Goal: Complete application form

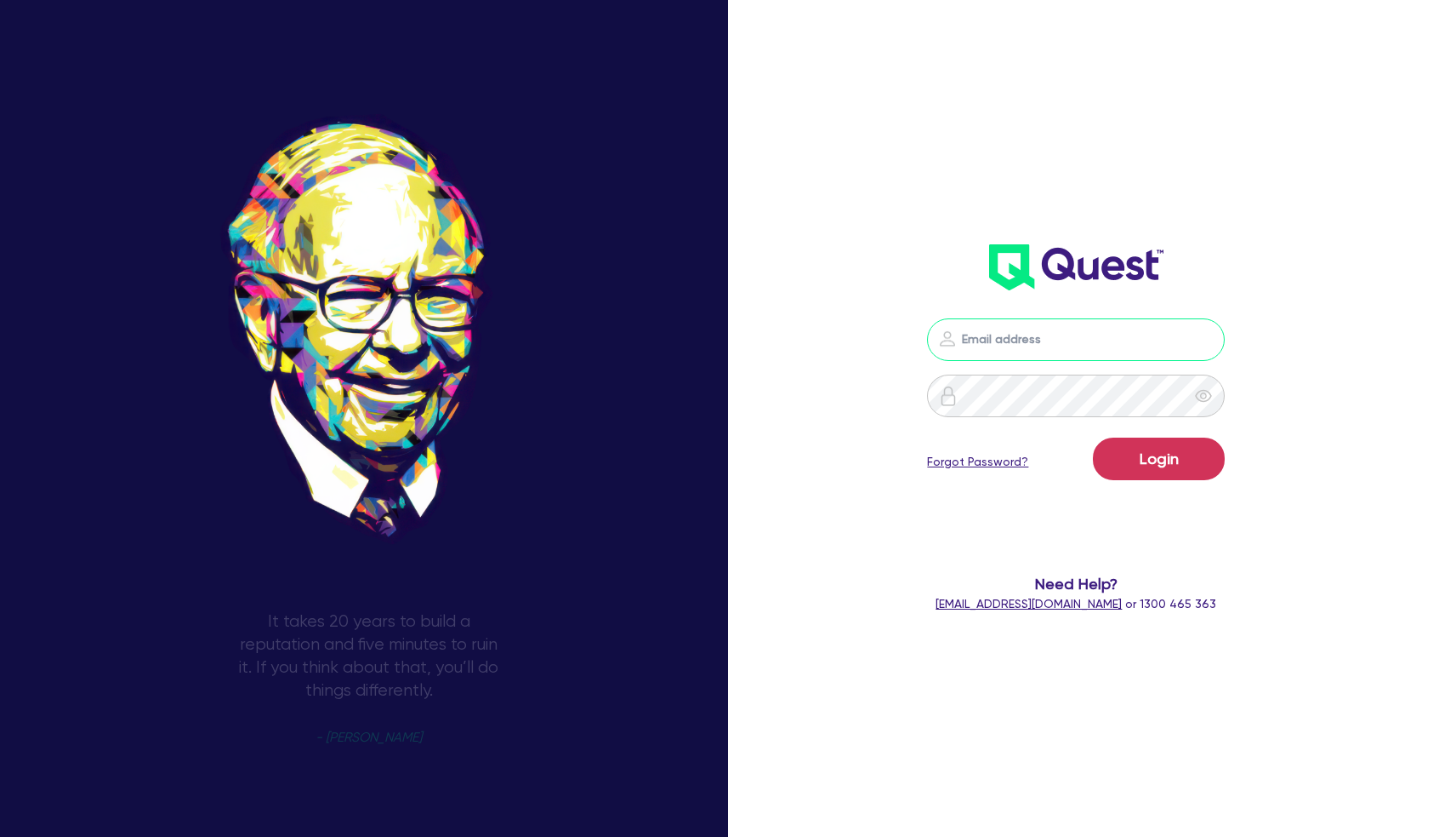
type input "[PERSON_NAME][EMAIL_ADDRESS][DOMAIN_NAME]"
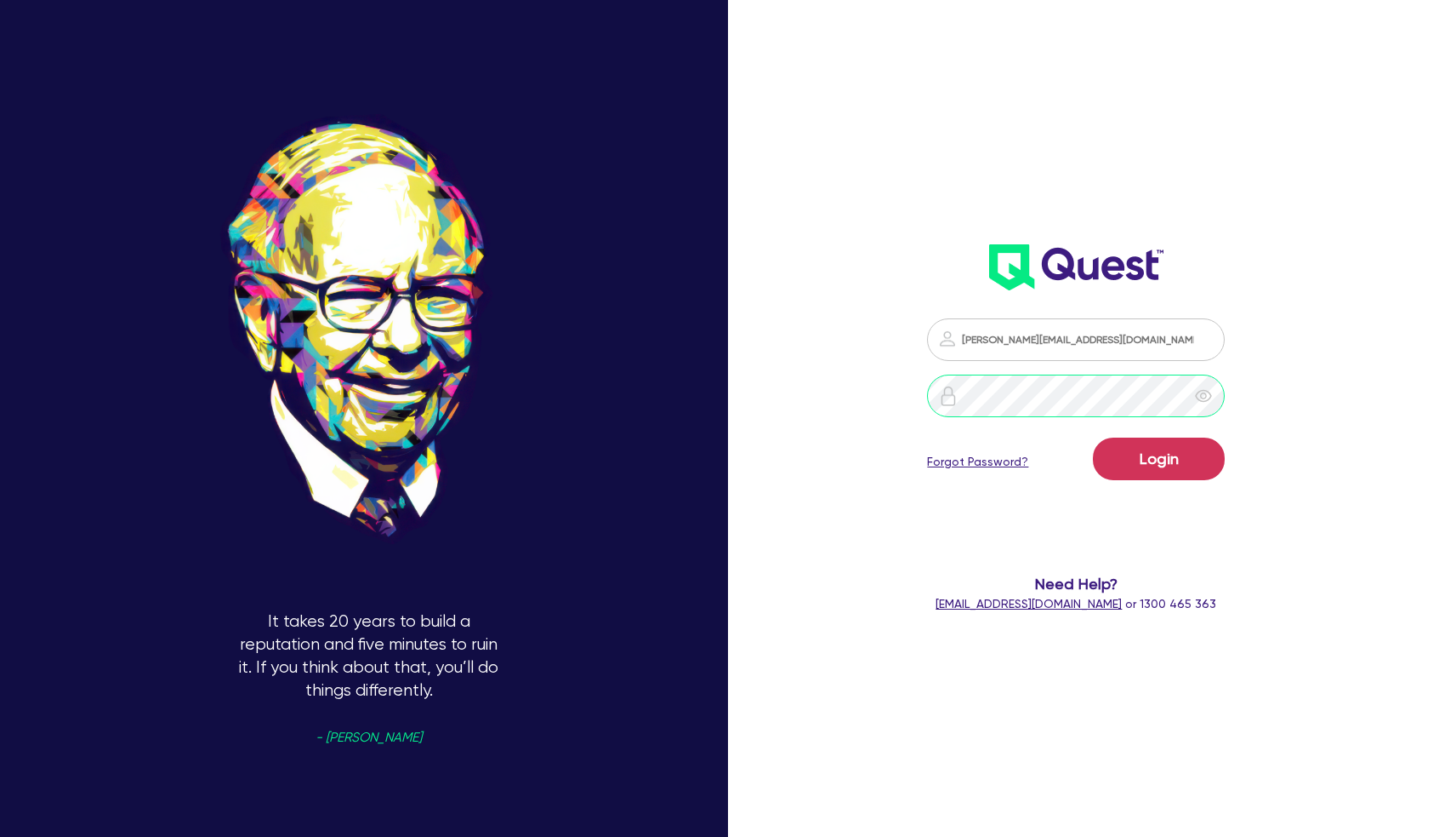
click at [1159, 458] on button "Login" at bounding box center [1159, 458] width 132 height 42
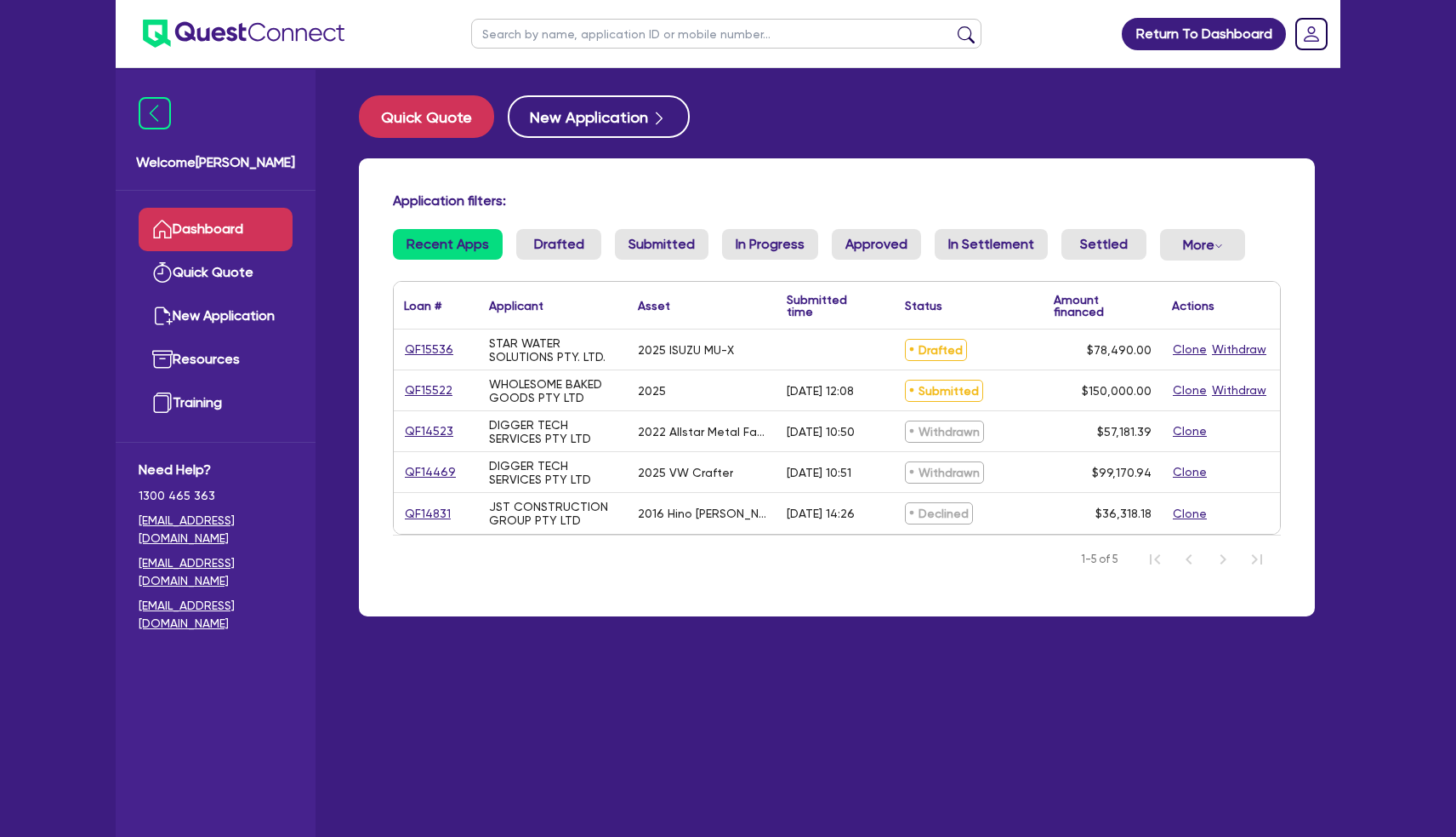
click at [428, 348] on link "QF15536" at bounding box center [429, 349] width 50 height 20
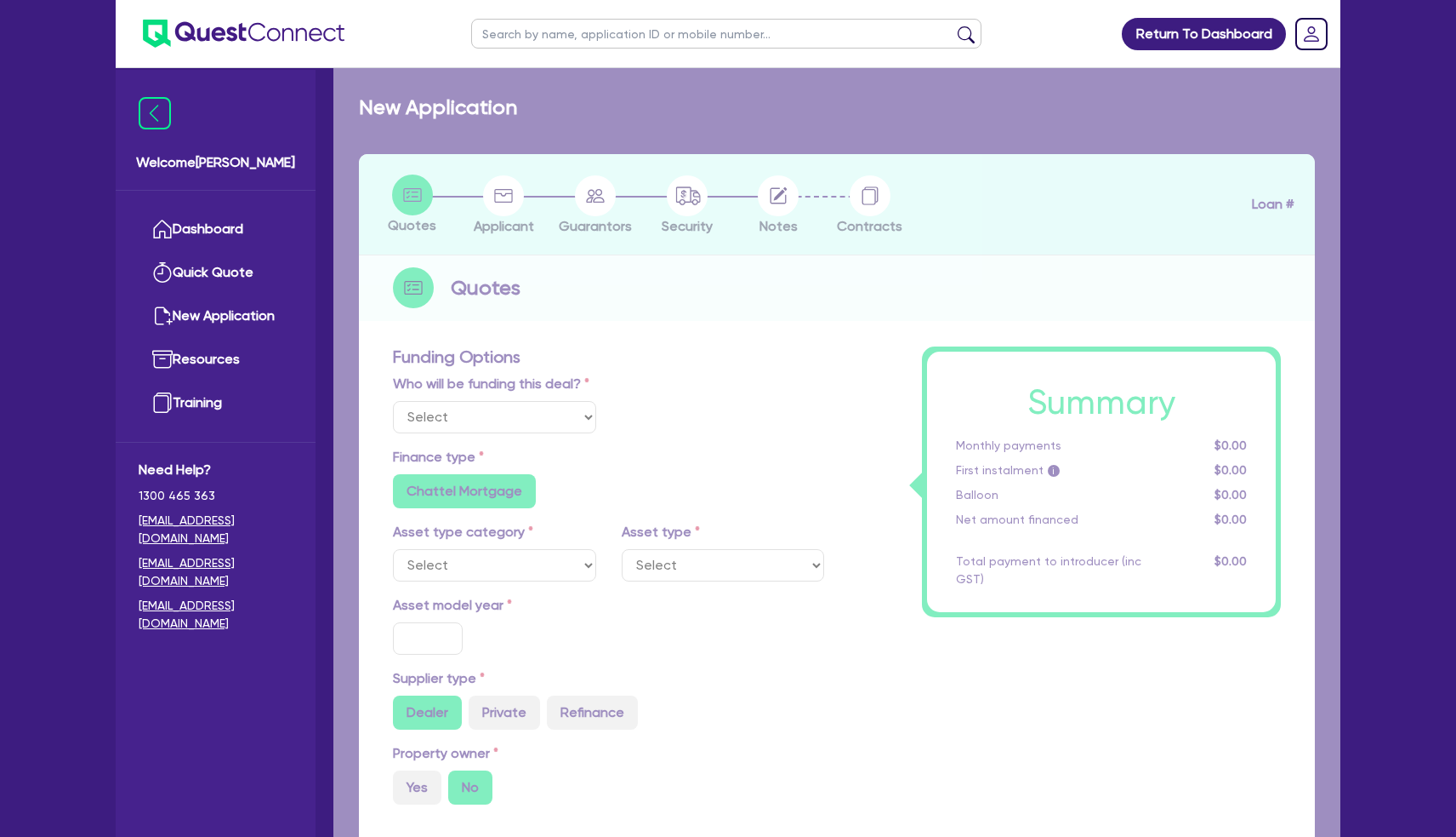
select select "Quest Finance - Own Book"
select select "CARS_AND_LIGHT_TRUCKS"
type input "2025"
radio input "true"
type input "78,490"
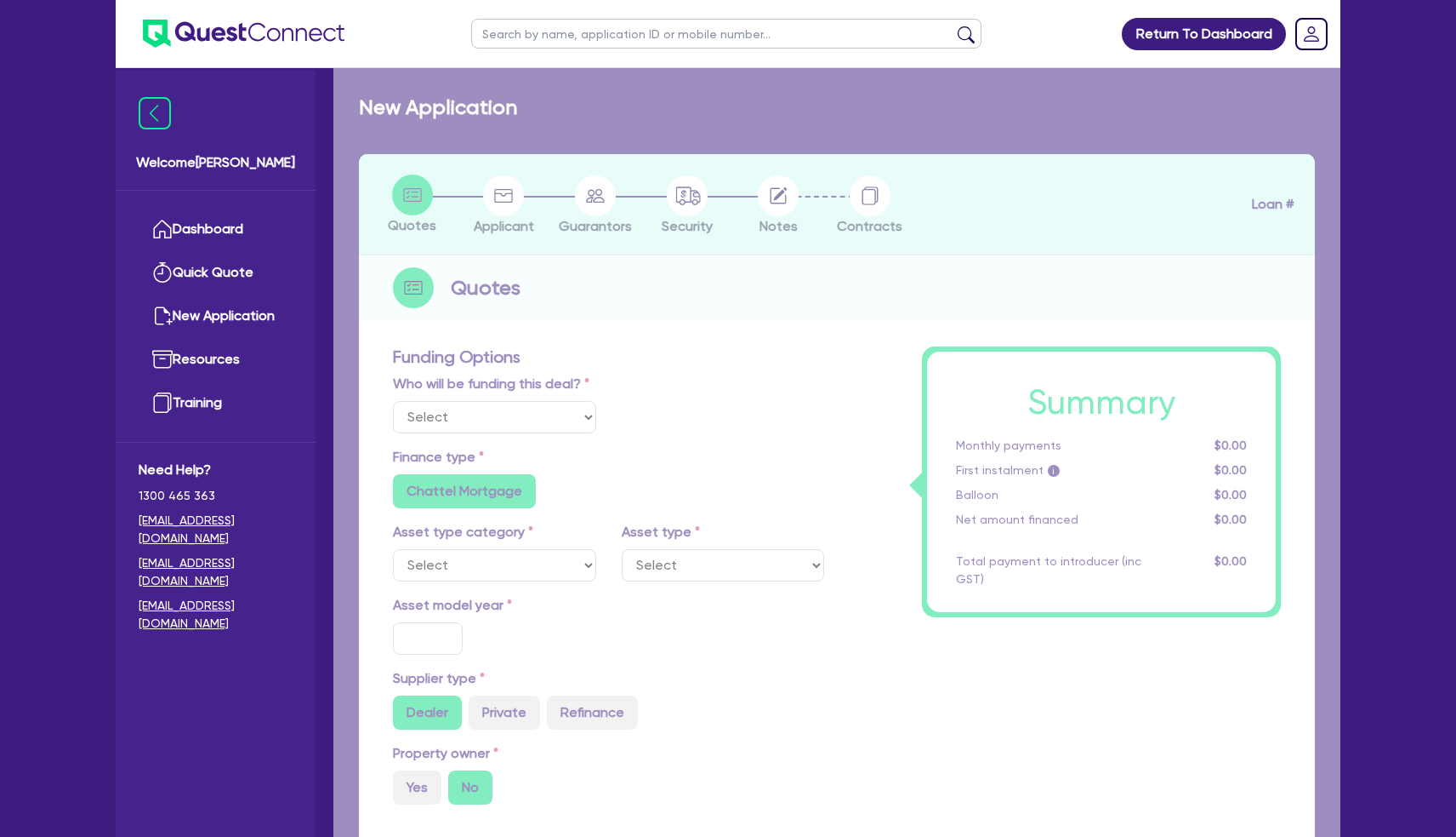
type input "30"
type input "23,547"
type input "5"
type input "3,924.5"
type input "17.95"
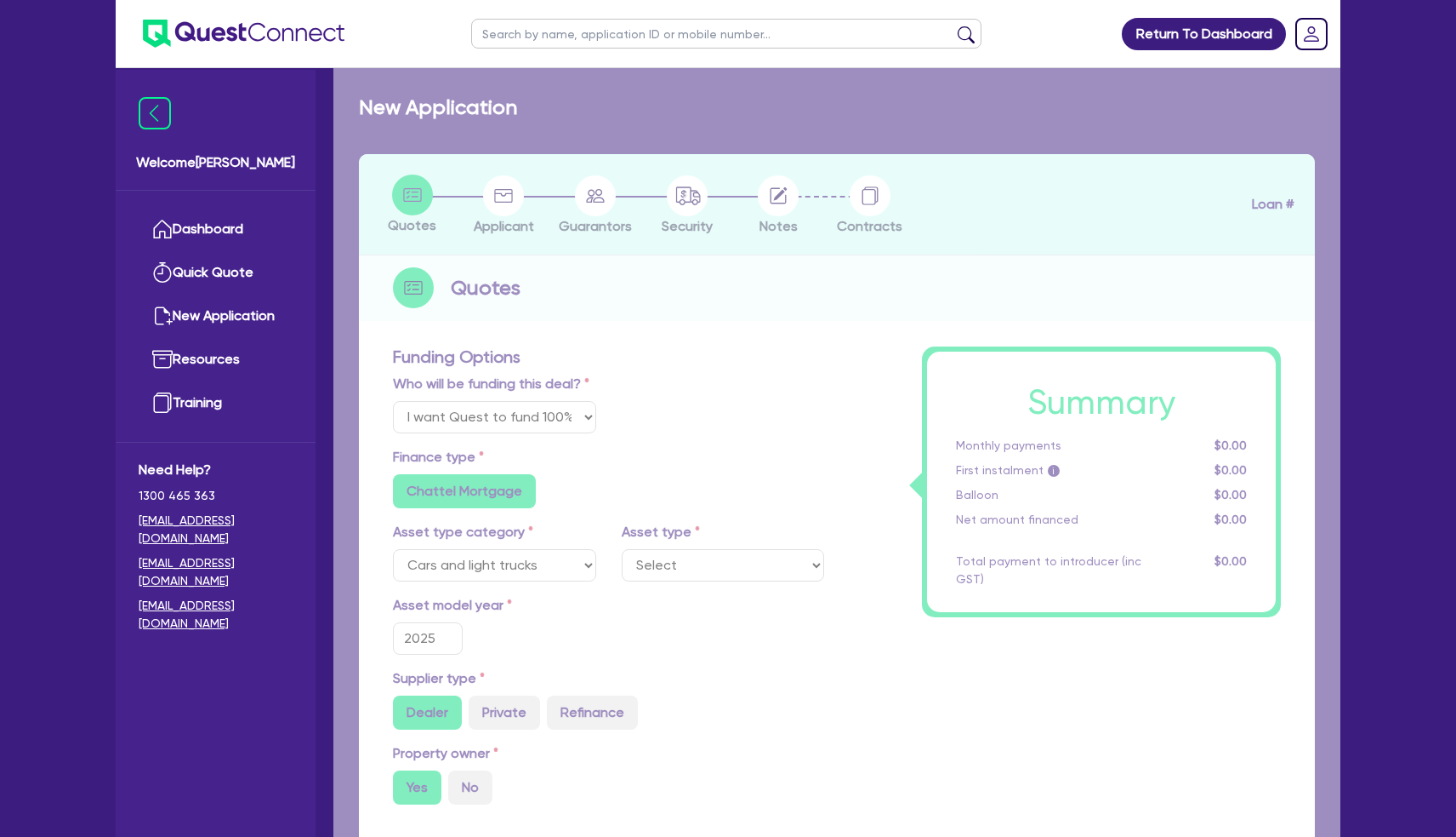
select select "VANS_AND_UTES"
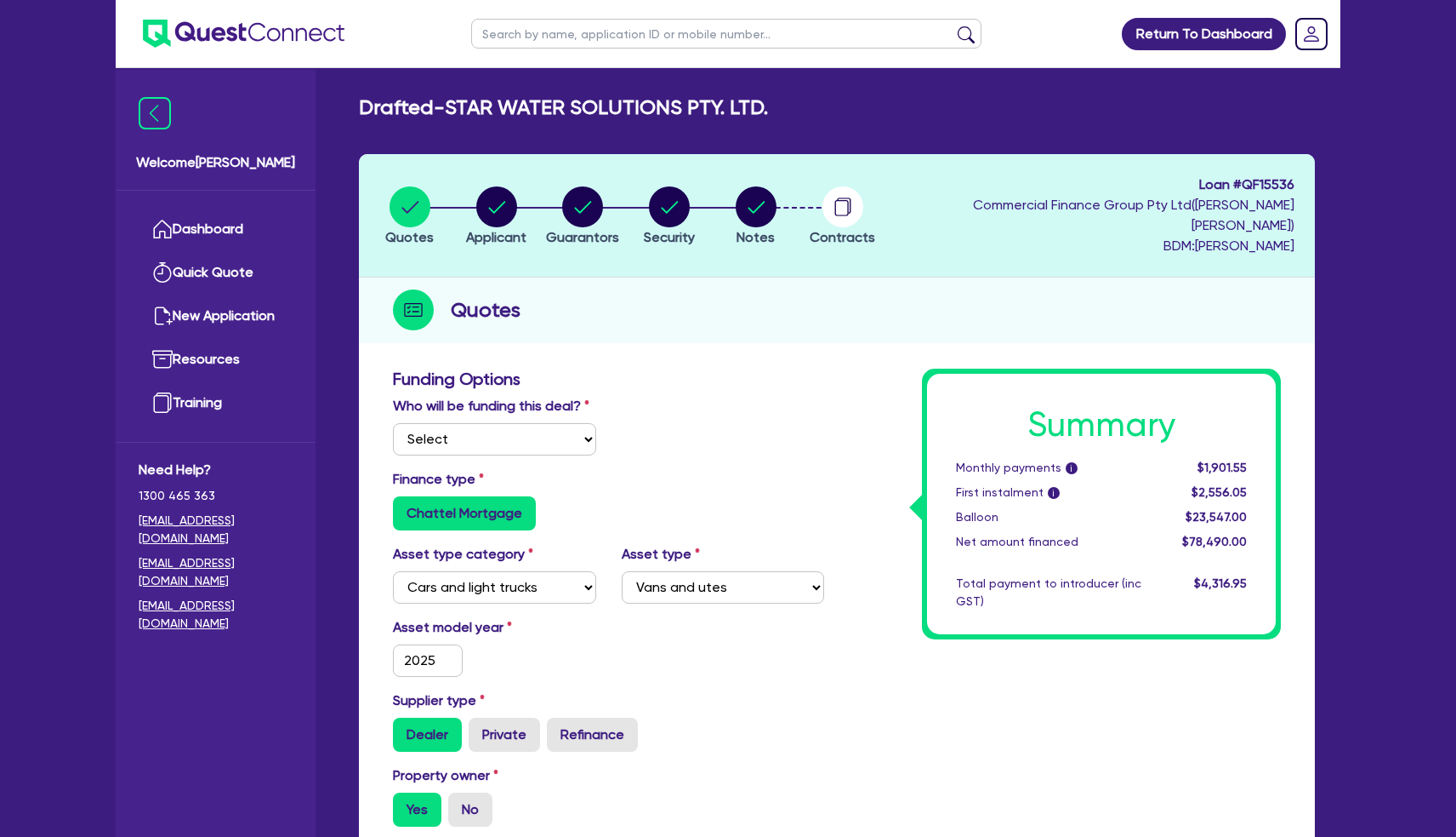
click at [777, 207] on button "Notes" at bounding box center [756, 217] width 42 height 63
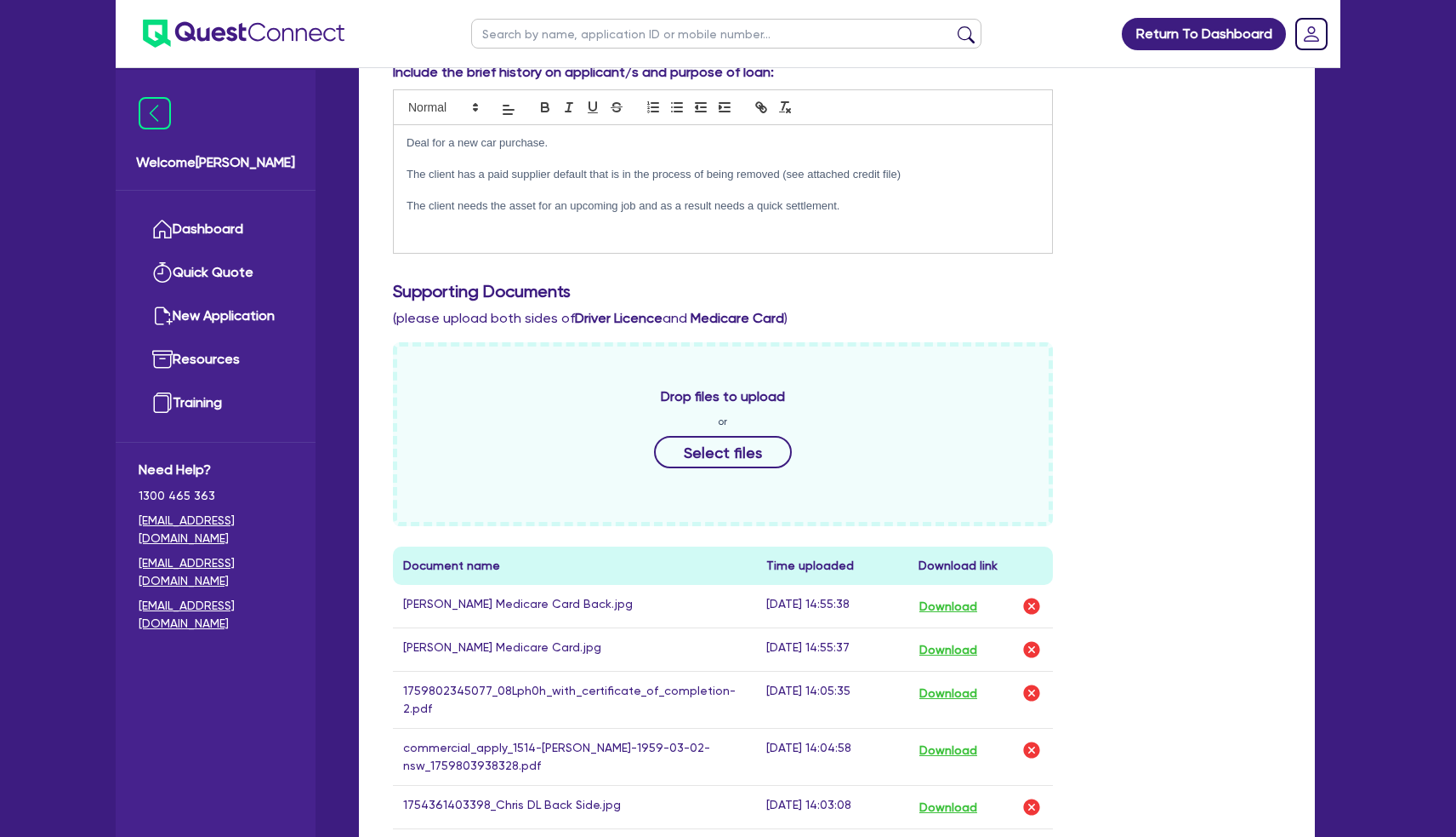
scroll to position [349, 0]
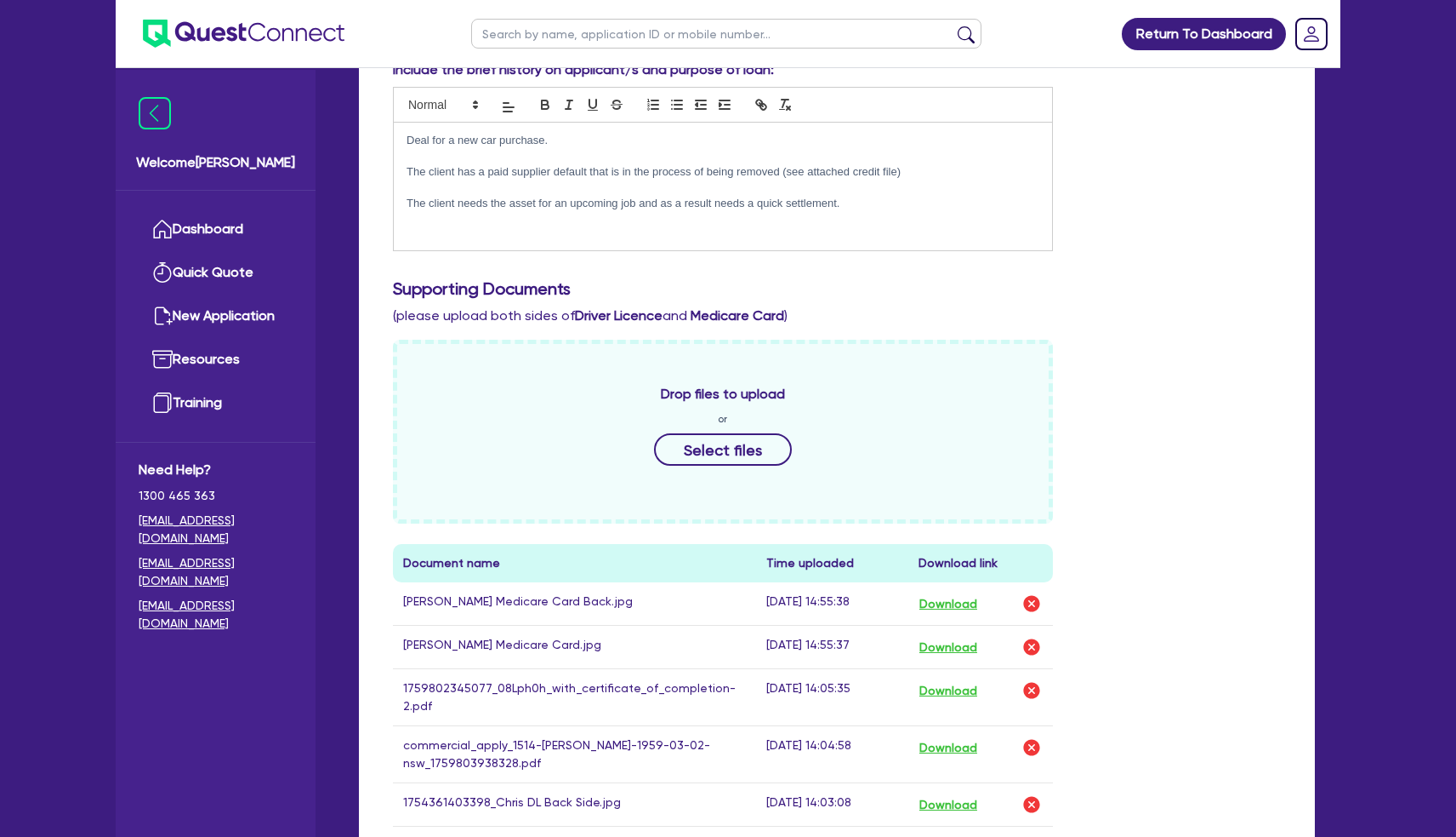
click at [876, 181] on p at bounding box center [723, 189] width 633 height 16
click at [861, 195] on p "The client needs the asset for an upcoming job and as a result needs a quick se…" at bounding box center [723, 203] width 633 height 16
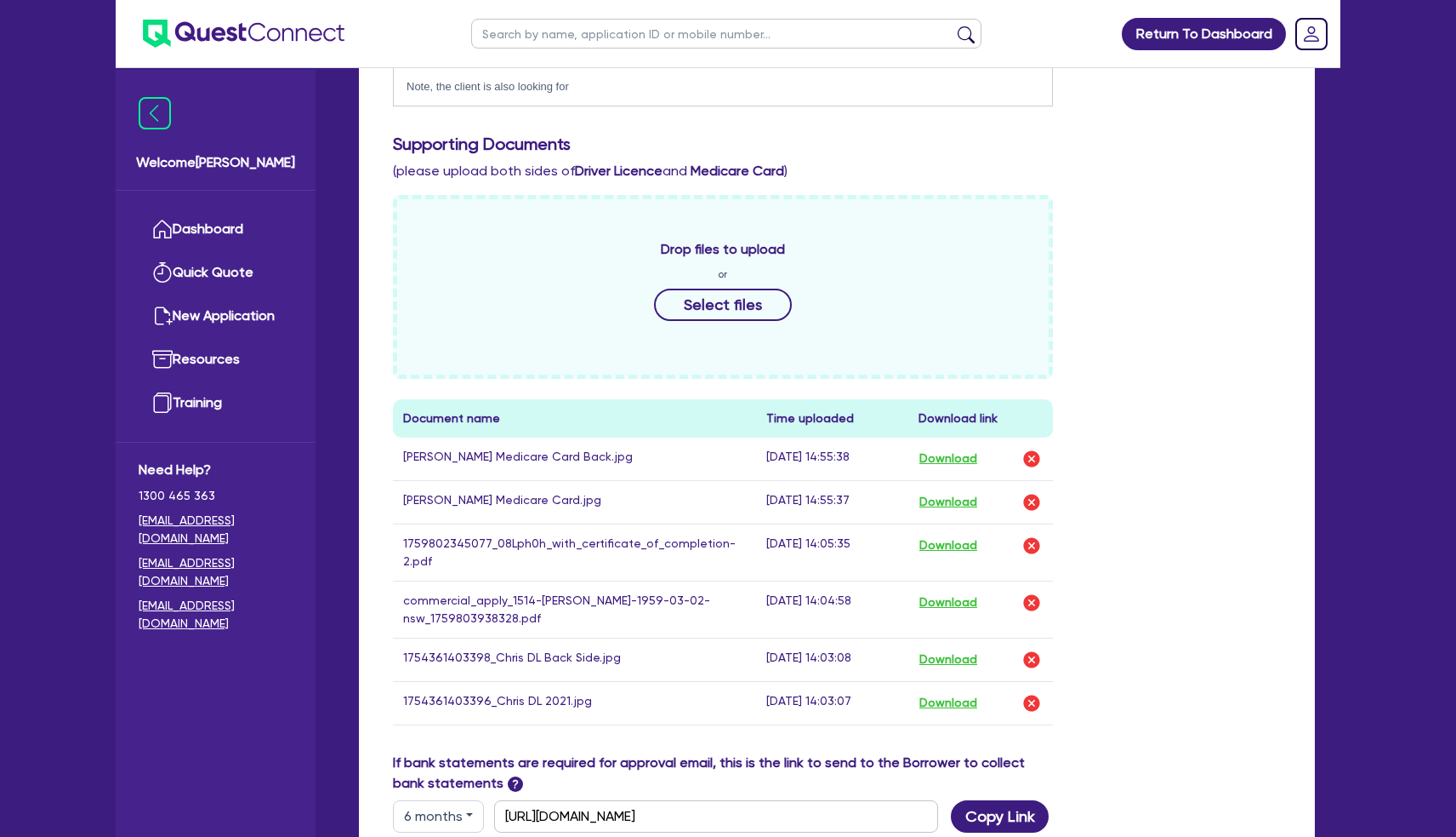
scroll to position [503, 0]
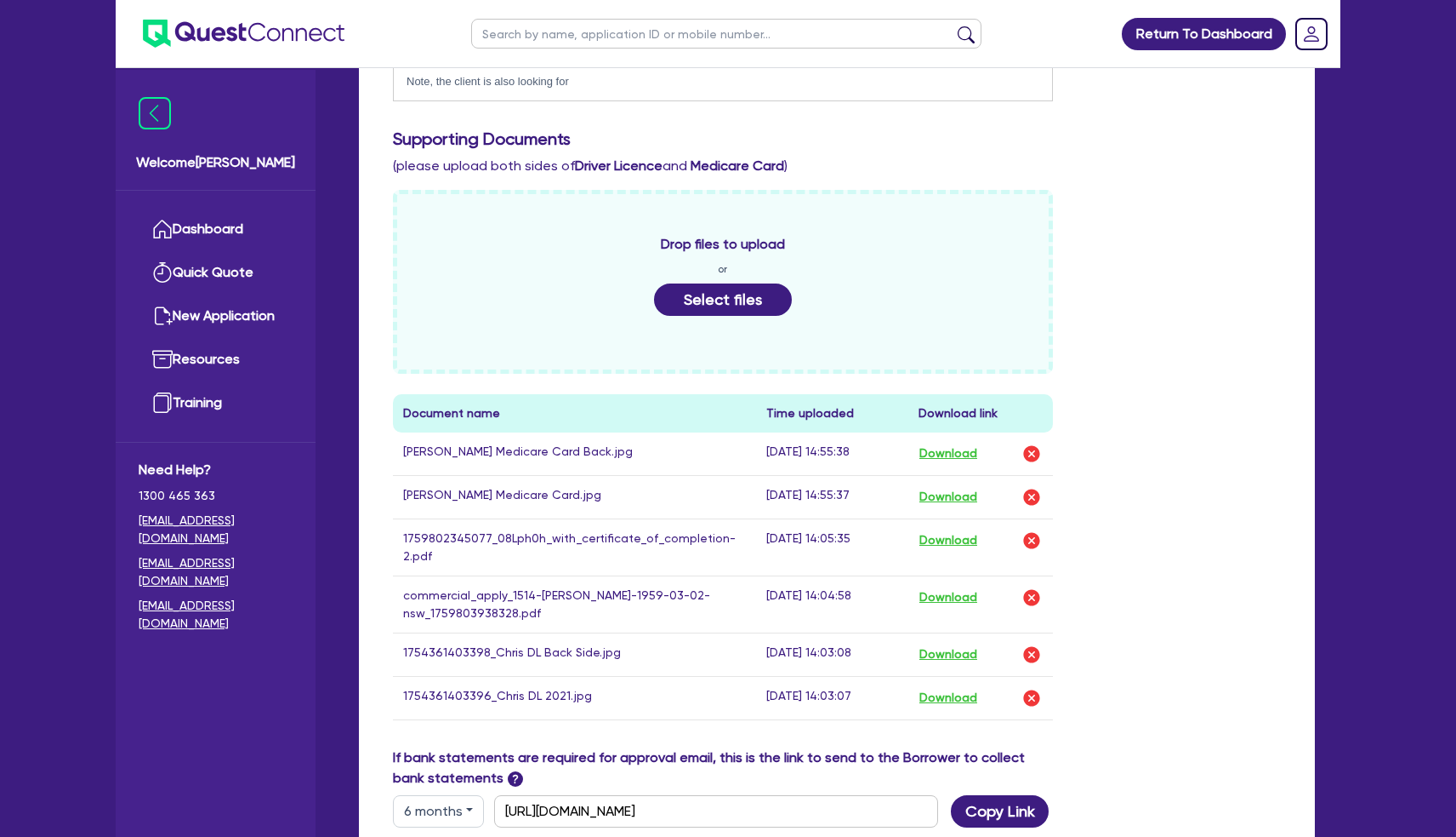
click at [707, 283] on button "Select files" at bounding box center [723, 299] width 138 height 33
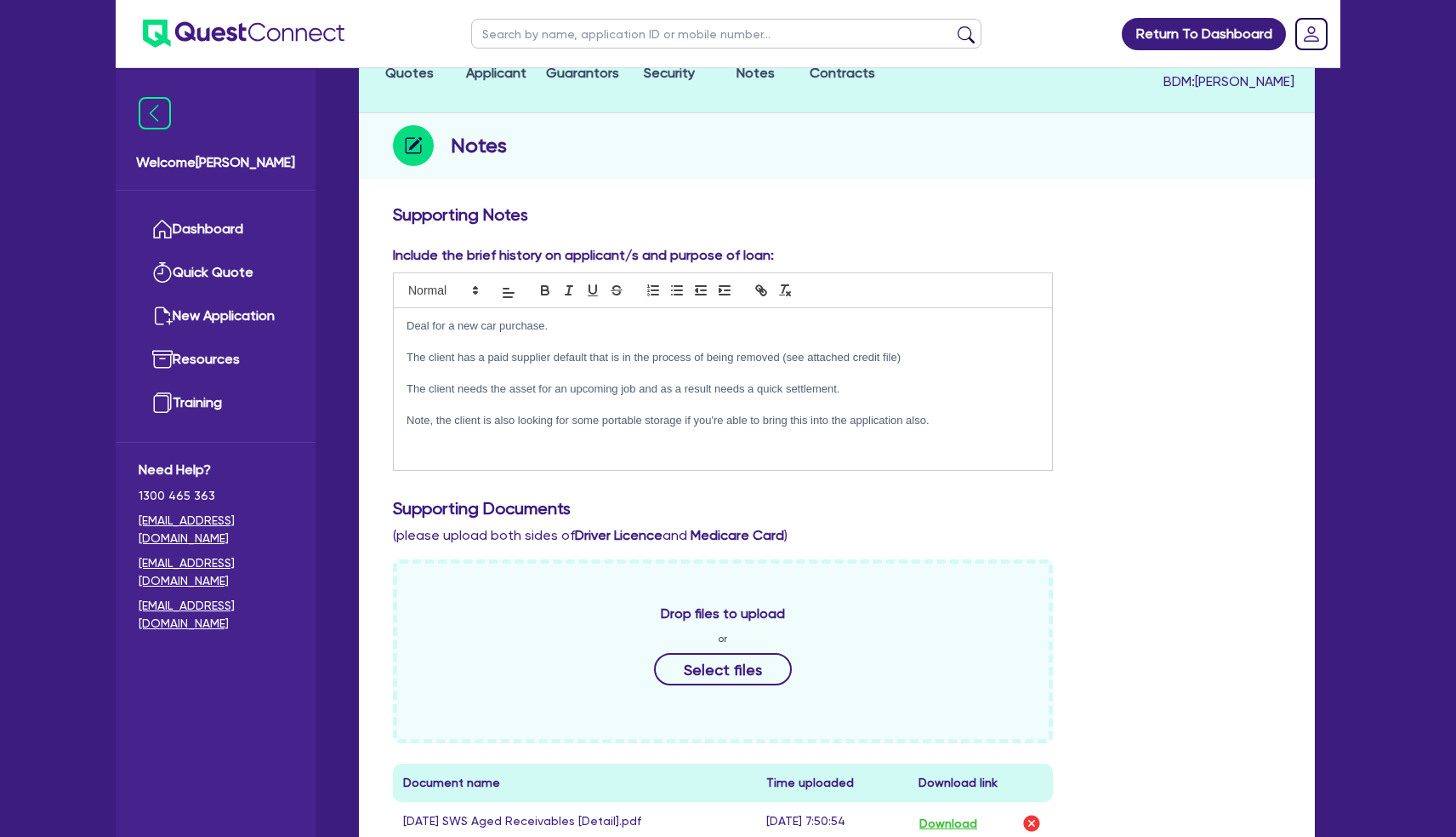
scroll to position [26, 0]
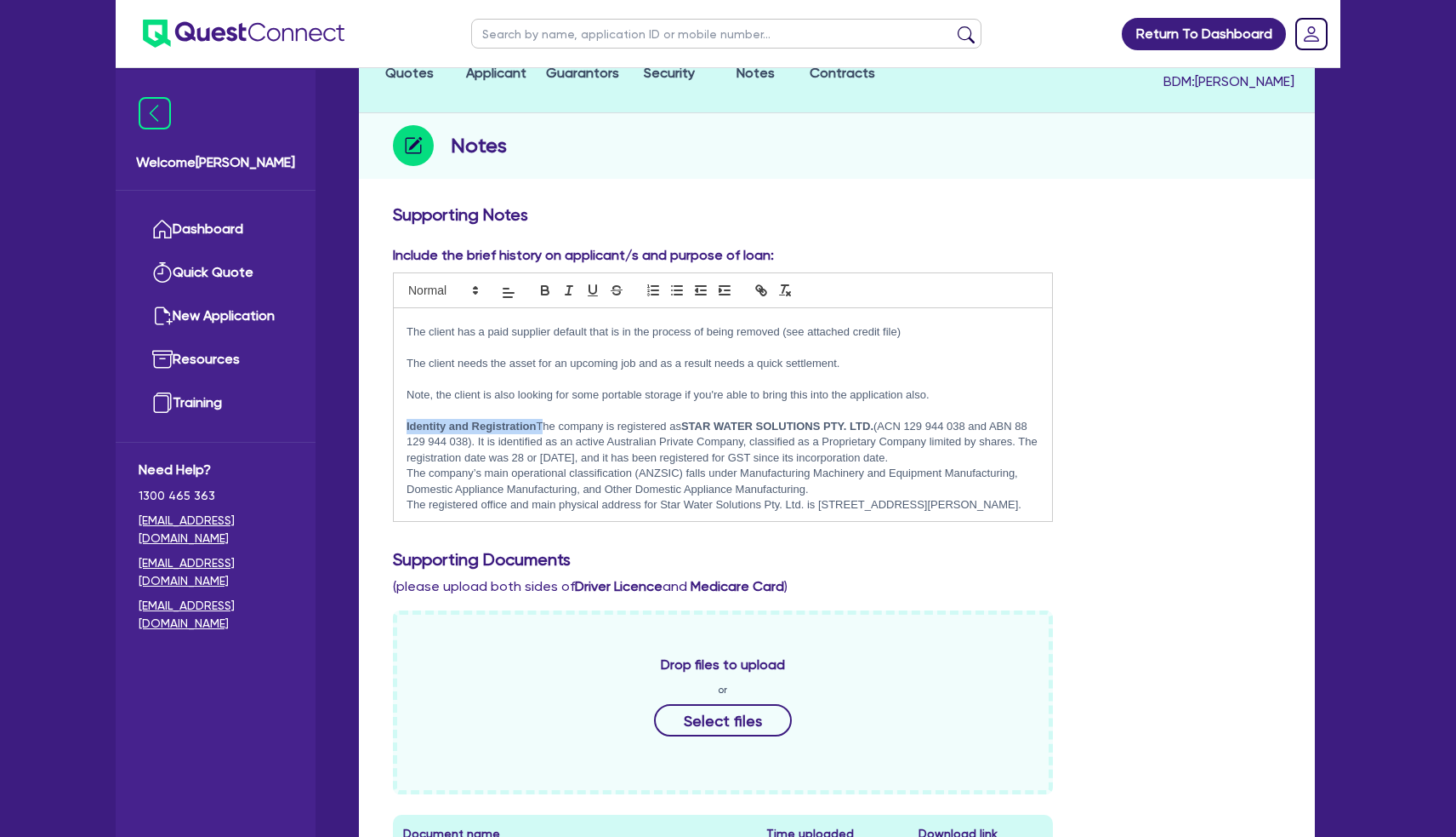
drag, startPoint x: 542, startPoint y: 403, endPoint x: 404, endPoint y: 396, distance: 138.2
click at [404, 396] on div "Deal for a new car purchase. The client has a paid supplier default that is in …" at bounding box center [722, 415] width 658 height 213
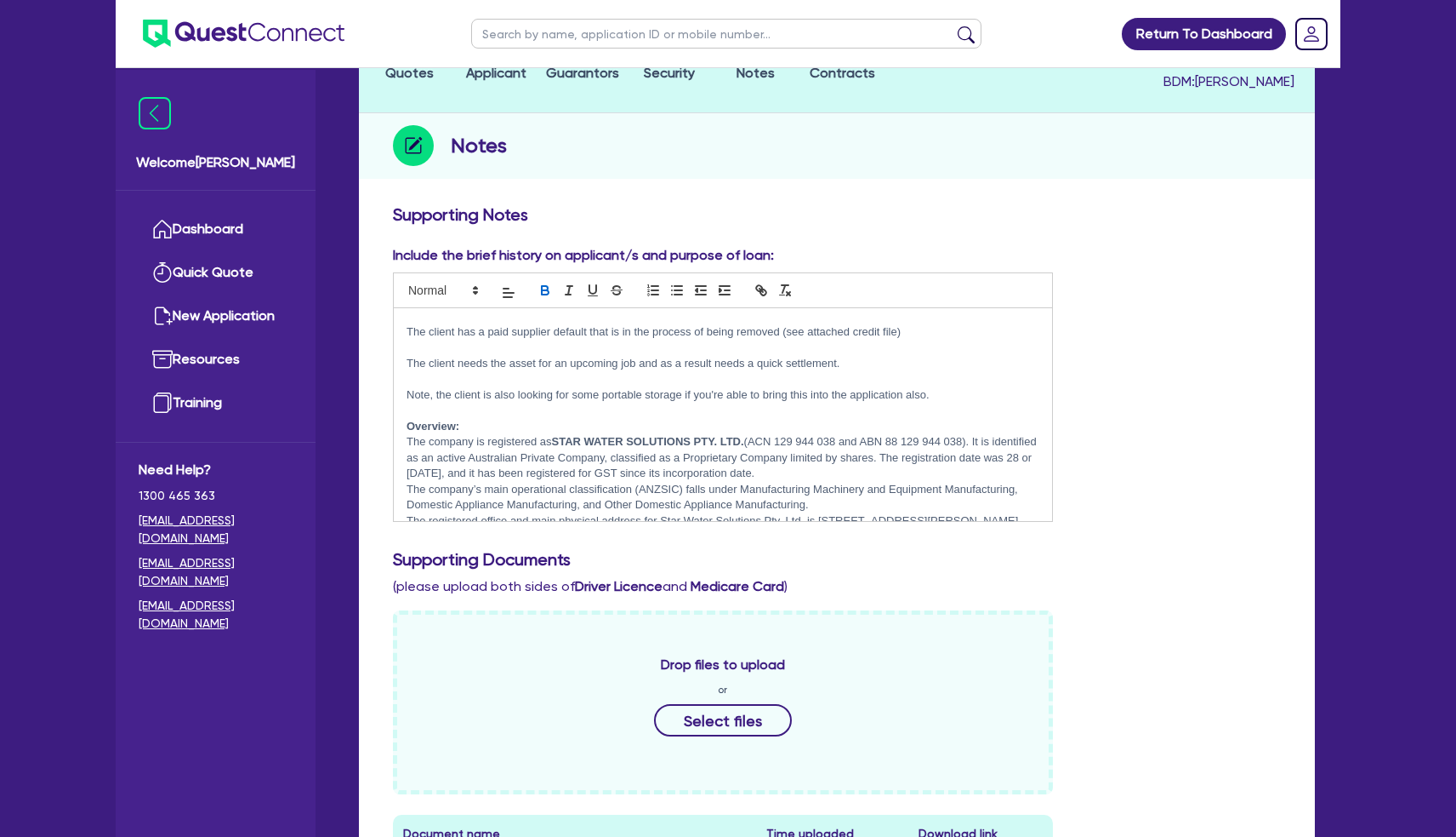
scroll to position [46, 0]
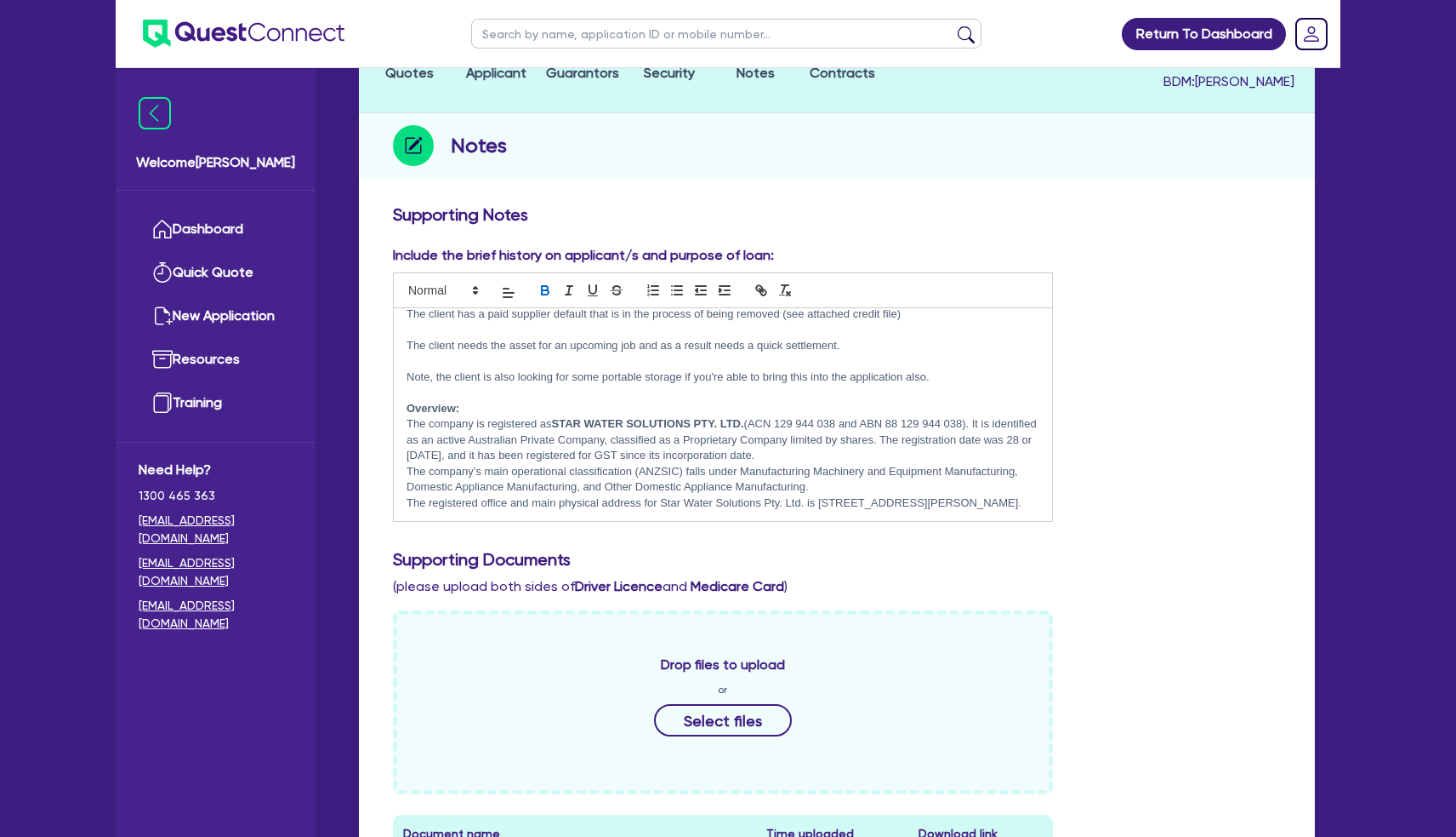
click at [930, 417] on p "﻿ The company is registered as STAR WATER SOLUTIONS PTY. LTD. (ACN 129 944 038 …" at bounding box center [723, 439] width 633 height 46
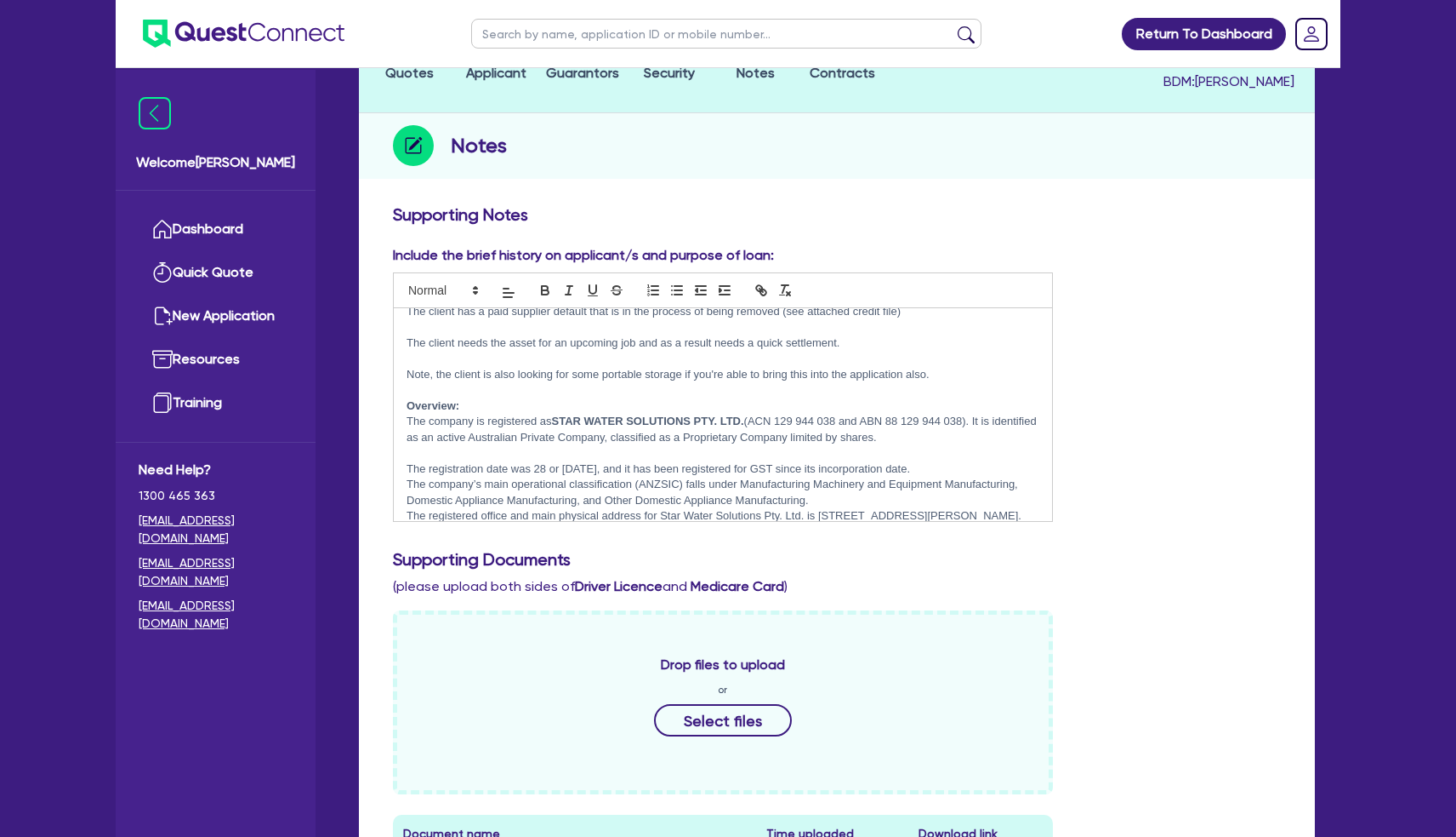
click at [983, 461] on p "The registration date was 28 or 29 February 2008, and it has been registered fo…" at bounding box center [723, 469] width 633 height 16
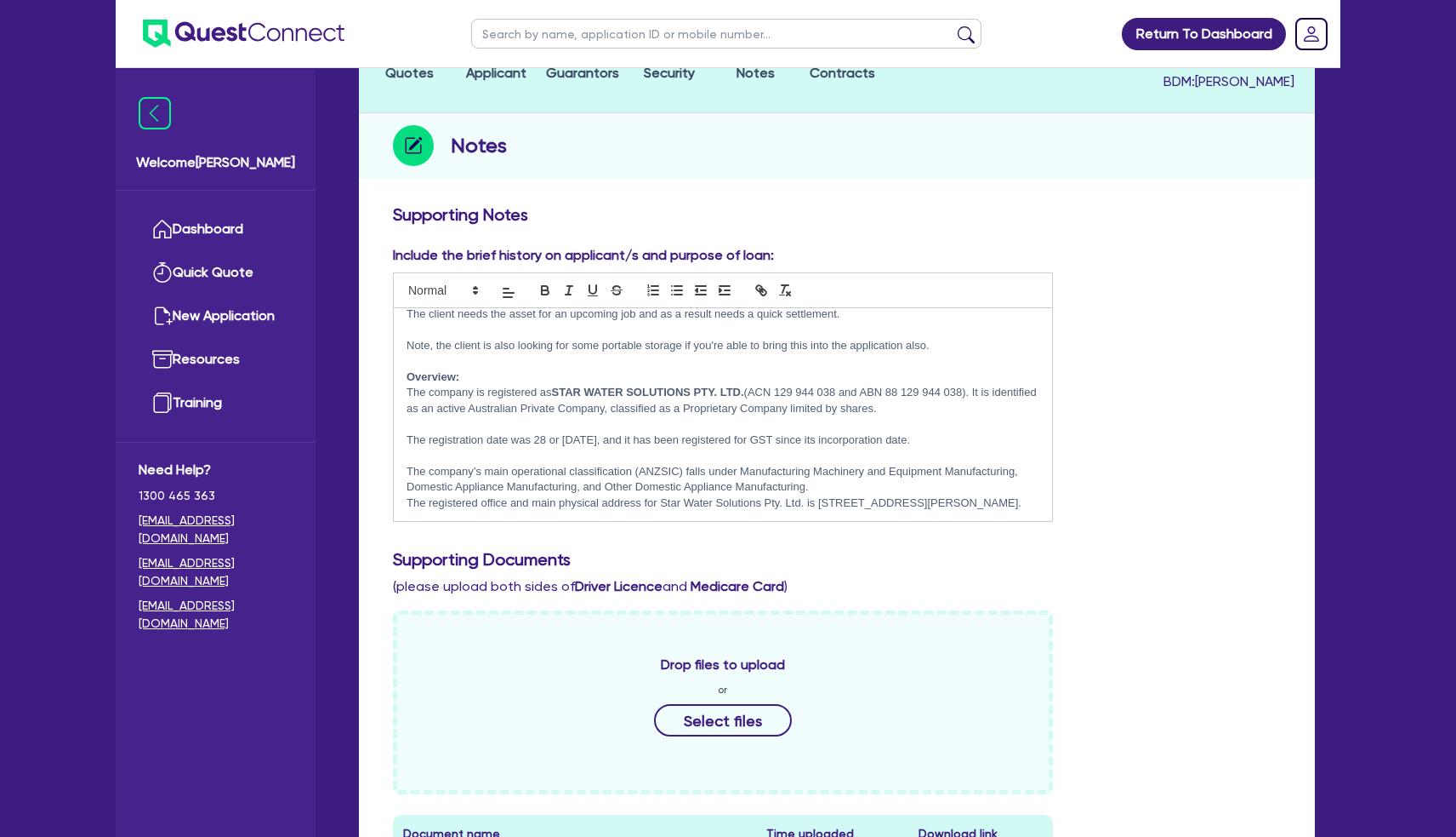
scroll to position [84, 0]
click at [583, 495] on p "The registered office and main physical address for Star Water Solutions Pty. L…" at bounding box center [723, 503] width 633 height 16
click at [408, 495] on p "The registered office and main physical address for Star Water Solutions Pty. L…" at bounding box center [723, 503] width 633 height 16
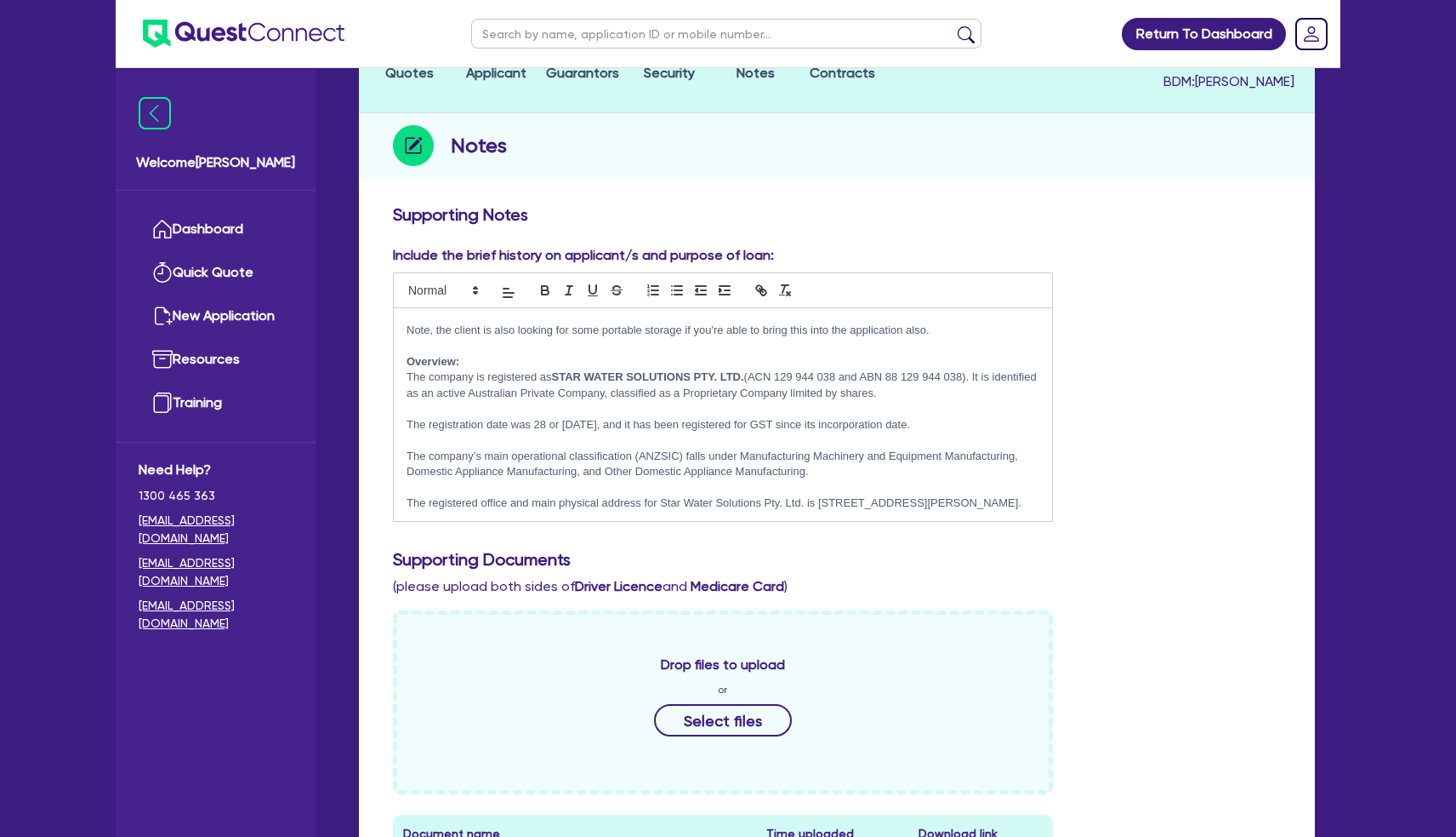
scroll to position [99, 0]
click at [609, 495] on p "The registered office and main physical address for Star Water Solutions Pty. L…" at bounding box center [723, 503] width 633 height 16
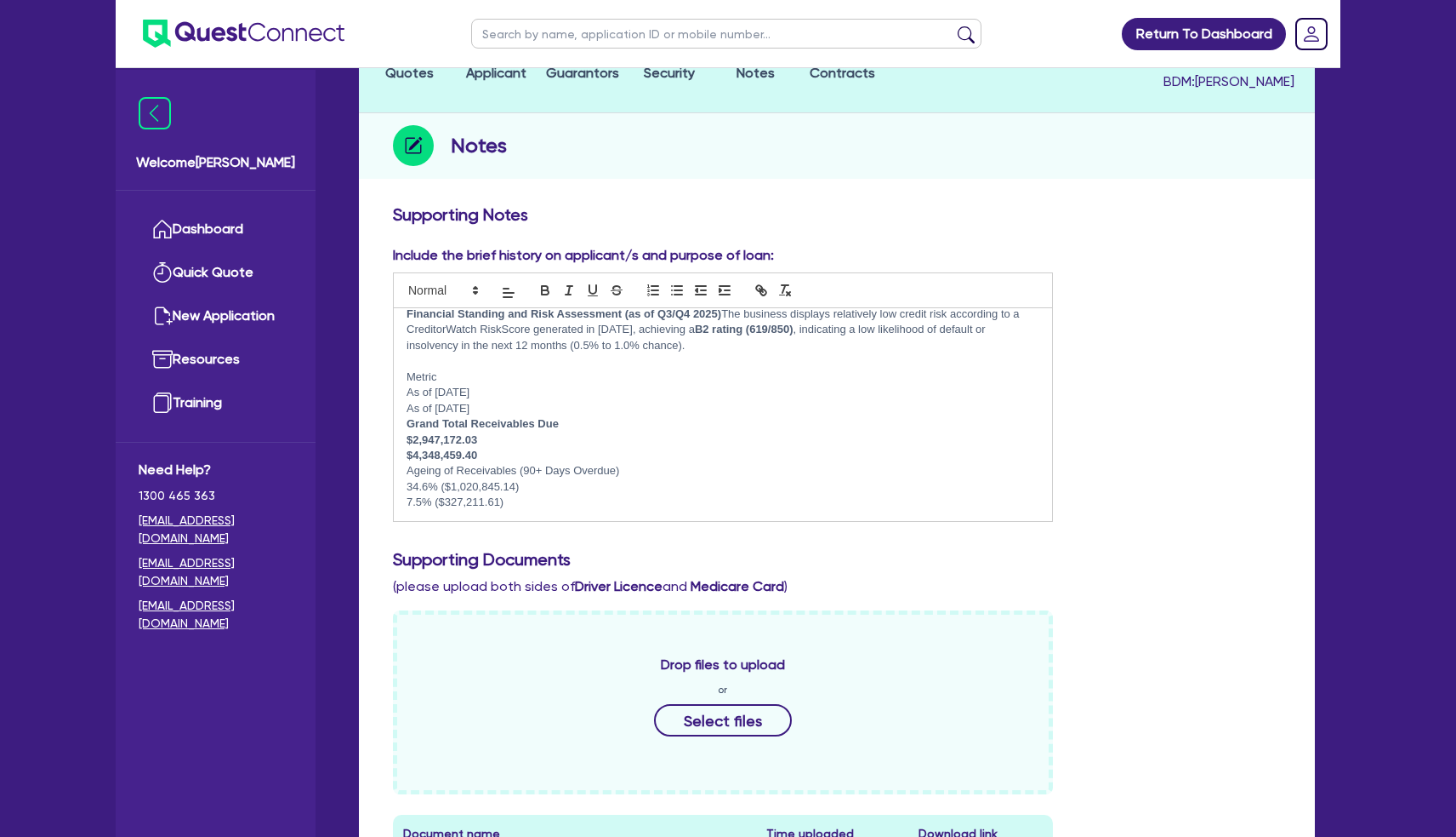
scroll to position [313, 0]
drag, startPoint x: 529, startPoint y: 467, endPoint x: 385, endPoint y: 462, distance: 144.1
click at [384, 462] on div "Include the brief history on applicant/s and purpose of loan: Deal for a new ca…" at bounding box center [722, 383] width 686 height 277
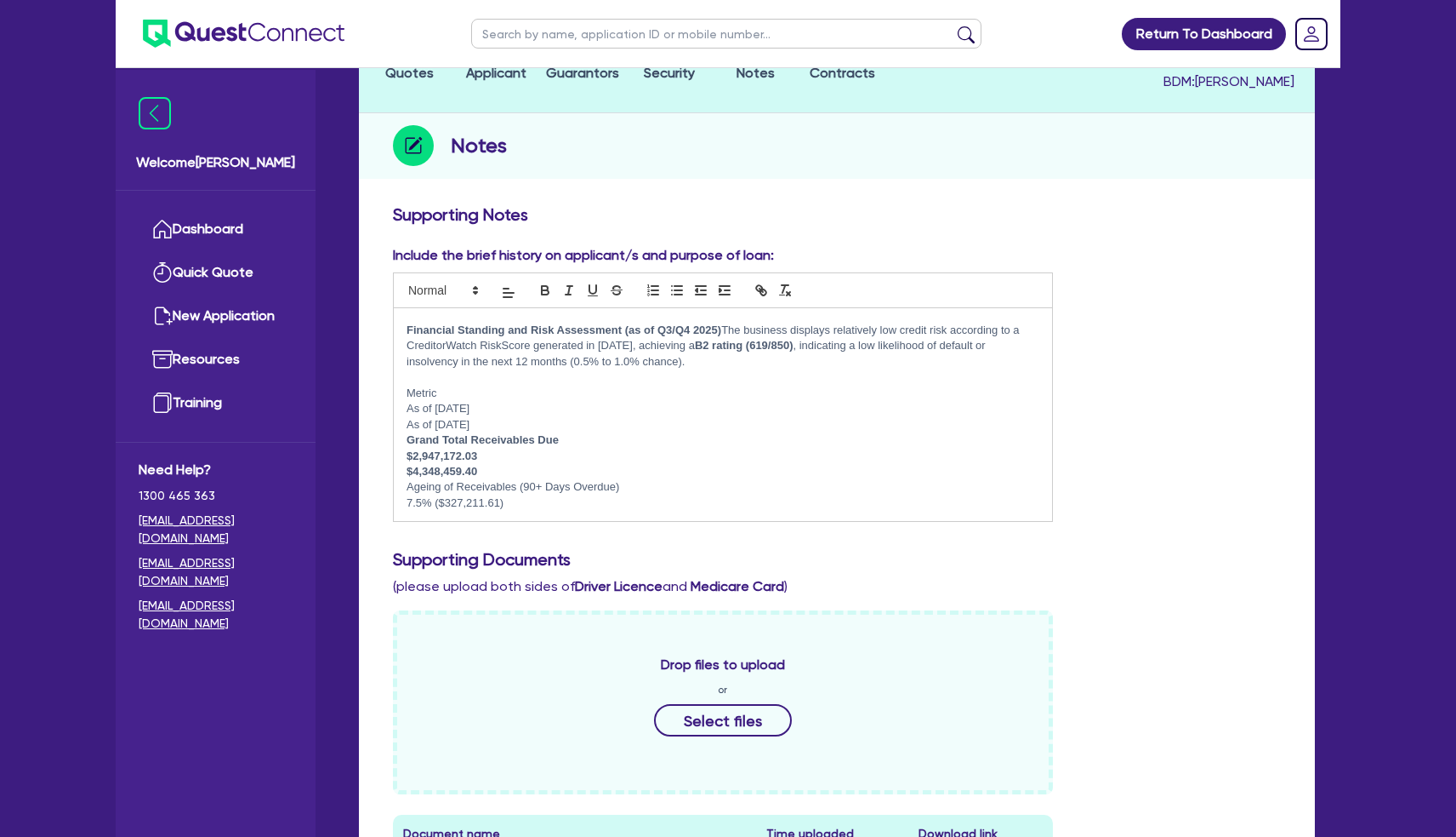
scroll to position [298, 0]
drag, startPoint x: 503, startPoint y: 432, endPoint x: 349, endPoint y: 429, distance: 154.0
click at [348, 429] on div "Quotes Applicant Guarantors Security Notes Contracts Loan # QF15536 Commercial …" at bounding box center [837, 767] width 982 height 1554
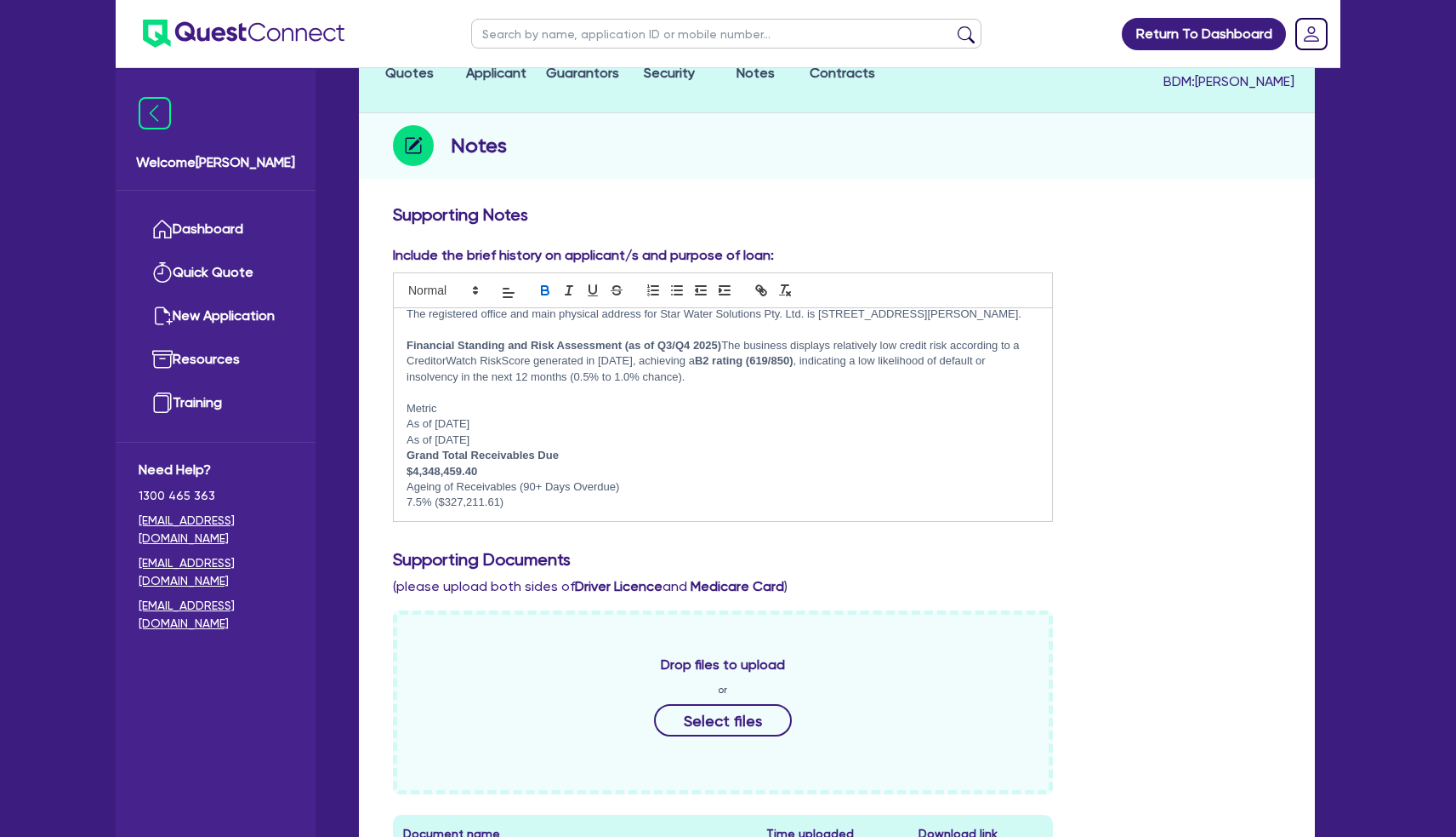
scroll to position [282, 0]
drag, startPoint x: 498, startPoint y: 411, endPoint x: 362, endPoint y: 410, distance: 136.0
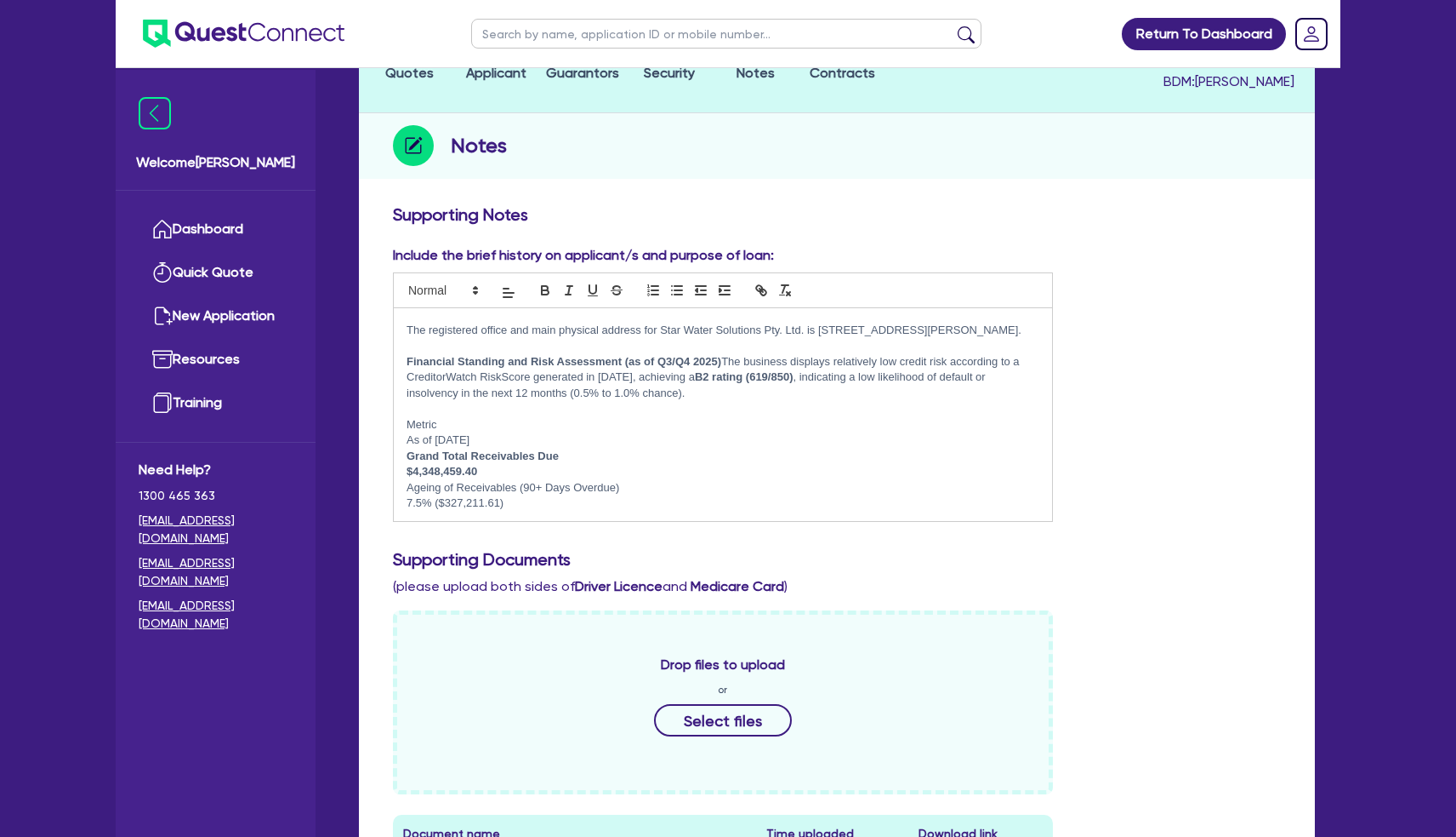
scroll to position [267, 0]
drag, startPoint x: 454, startPoint y: 411, endPoint x: 392, endPoint y: 410, distance: 62.0
click at [390, 411] on div "Include the brief history on applicant/s and purpose of loan: Deal for a new ca…" at bounding box center [722, 383] width 686 height 277
drag, startPoint x: 571, startPoint y: 435, endPoint x: 361, endPoint y: 435, distance: 210.0
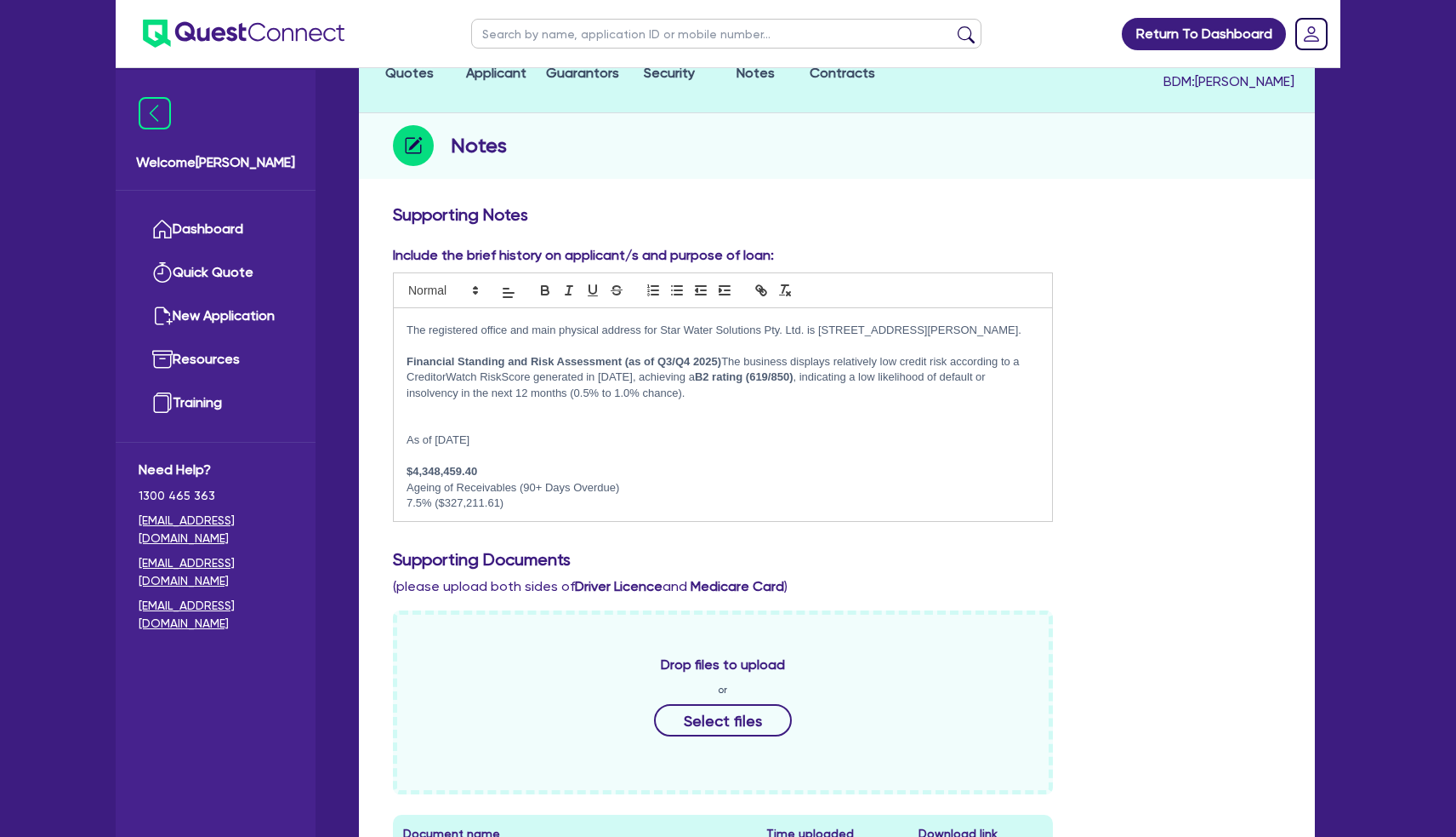
scroll to position [252, 0]
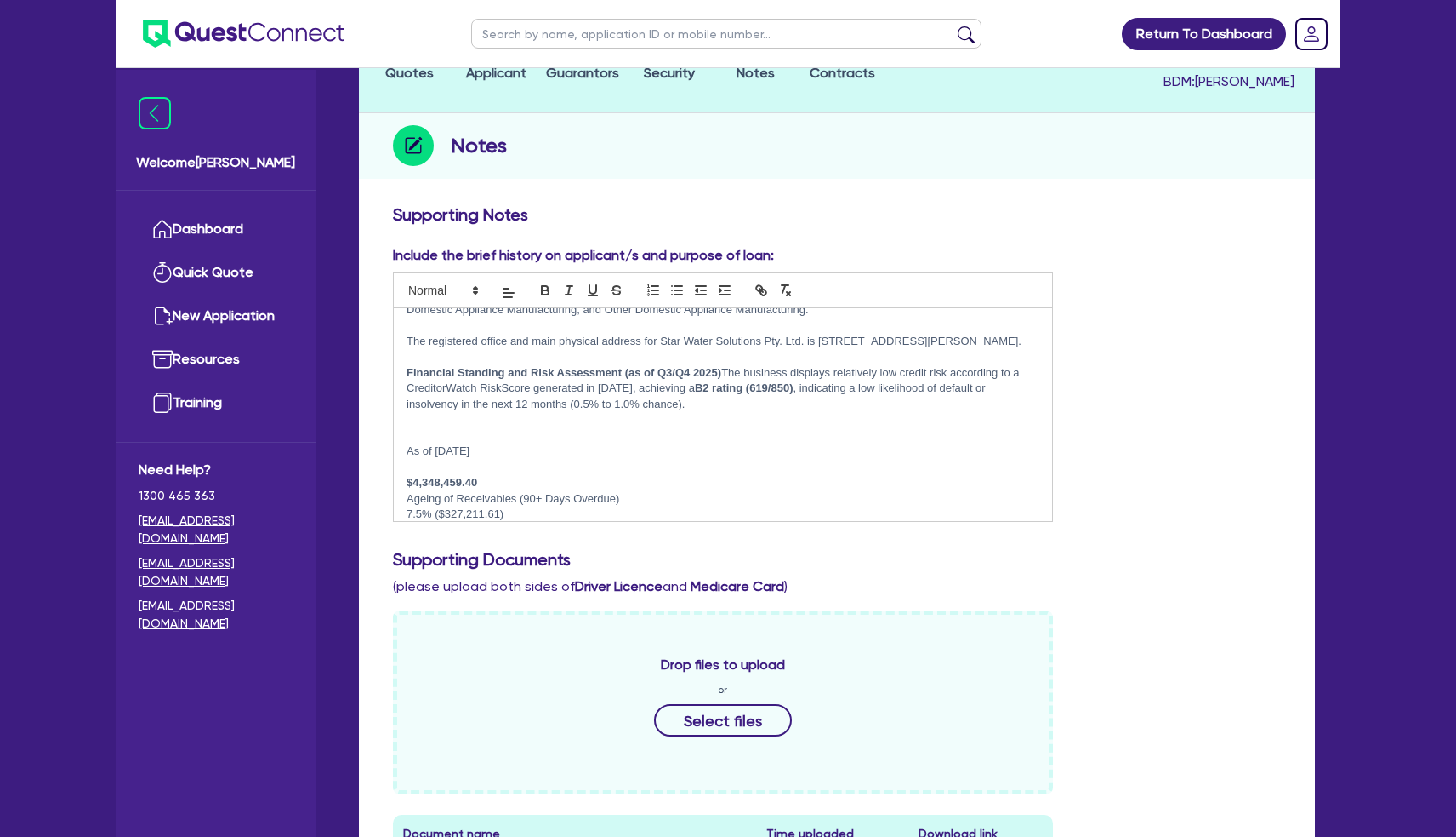
click at [409, 443] on p "As of 8/10/2025" at bounding box center [723, 451] width 633 height 16
click at [491, 428] on p at bounding box center [723, 436] width 633 height 16
drag, startPoint x: 547, startPoint y: 421, endPoint x: 375, endPoint y: 418, distance: 172.0
click at [449, 448] on p at bounding box center [723, 456] width 633 height 16
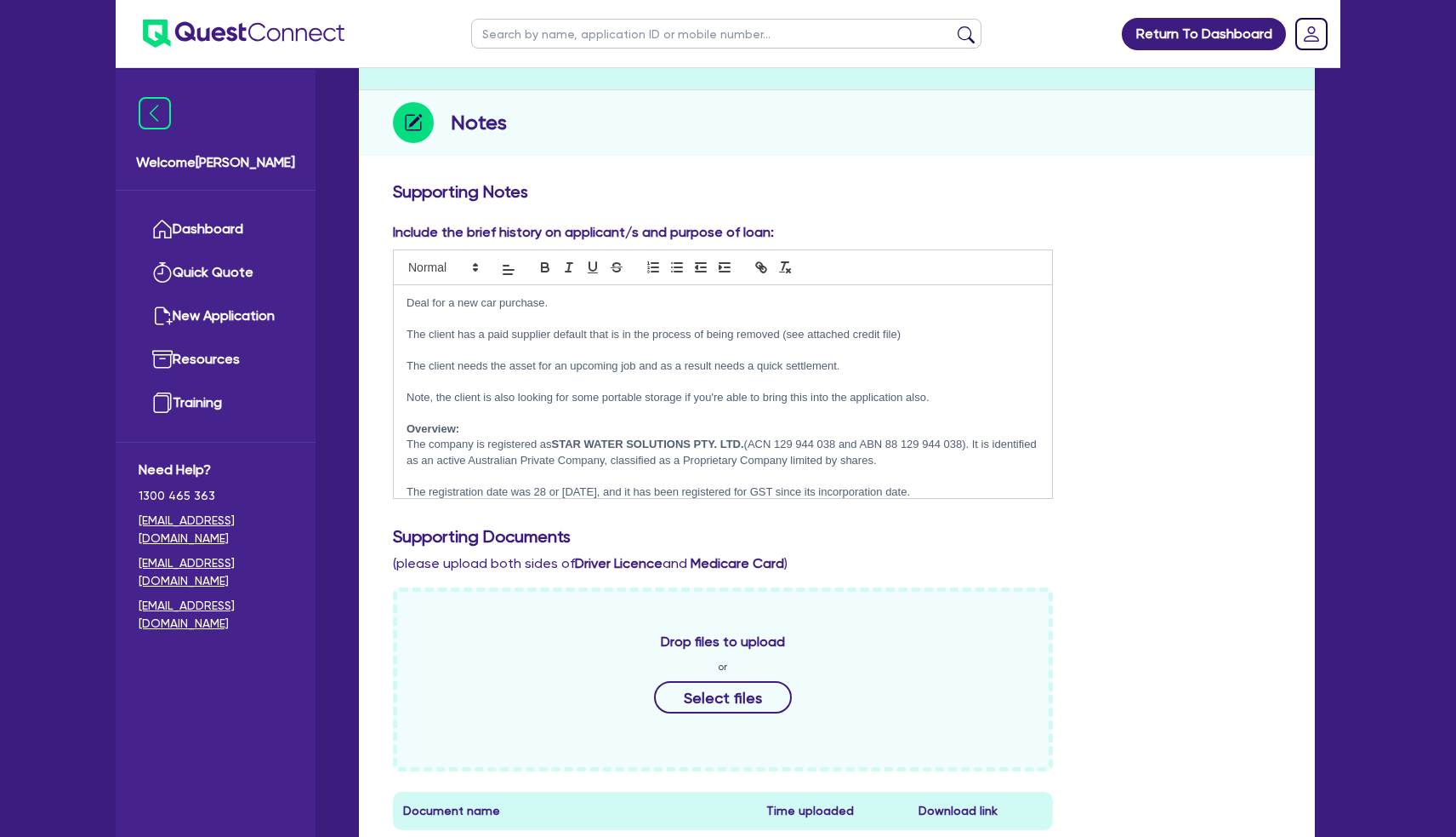
scroll to position [0, 0]
click at [549, 312] on p at bounding box center [723, 320] width 633 height 16
click at [550, 327] on p "The client has a paid supplier default that is in the process of being removed …" at bounding box center [723, 335] width 633 height 16
click at [621, 312] on p at bounding box center [723, 320] width 633 height 16
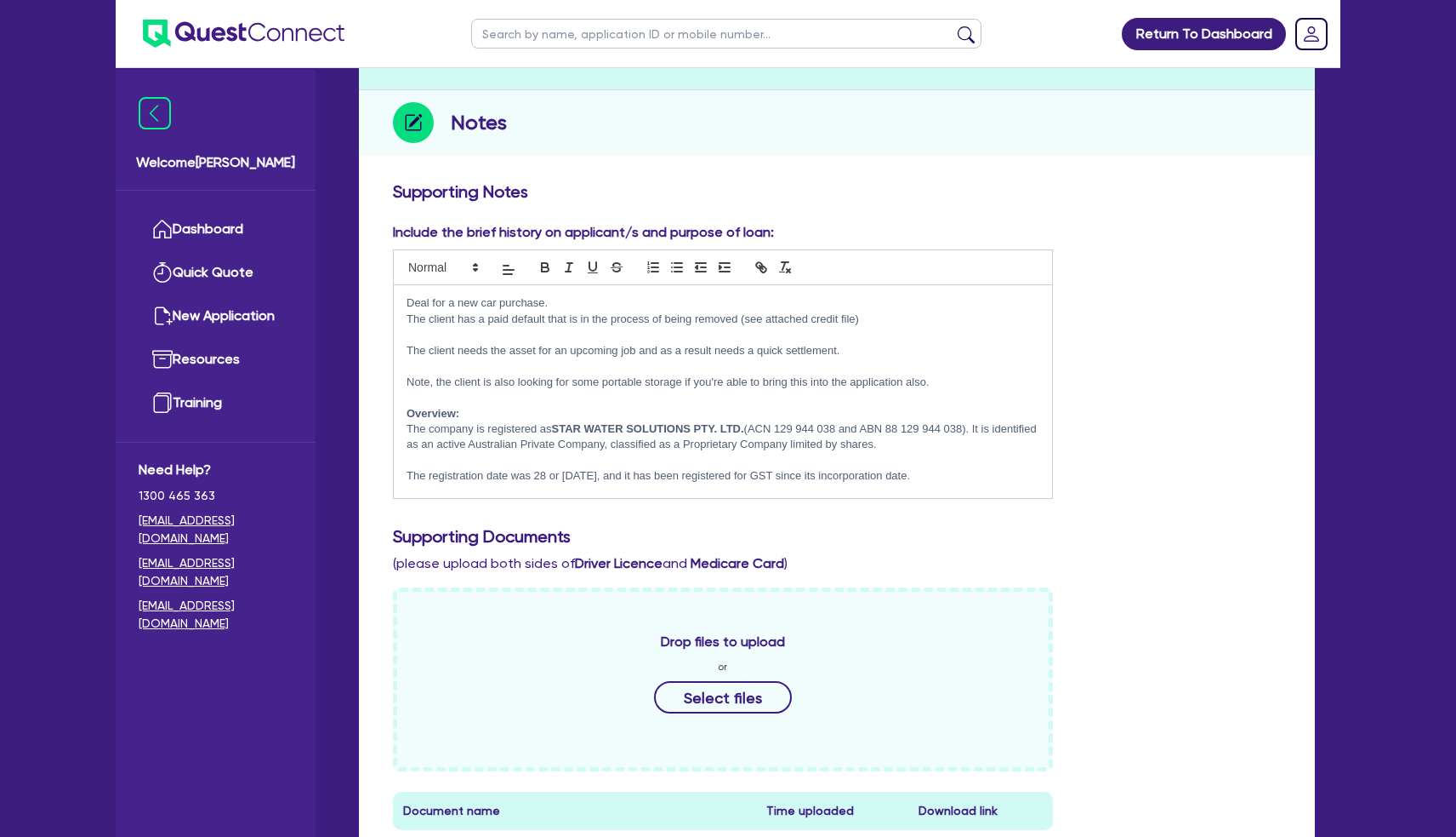
click at [604, 327] on p at bounding box center [723, 335] width 633 height 16
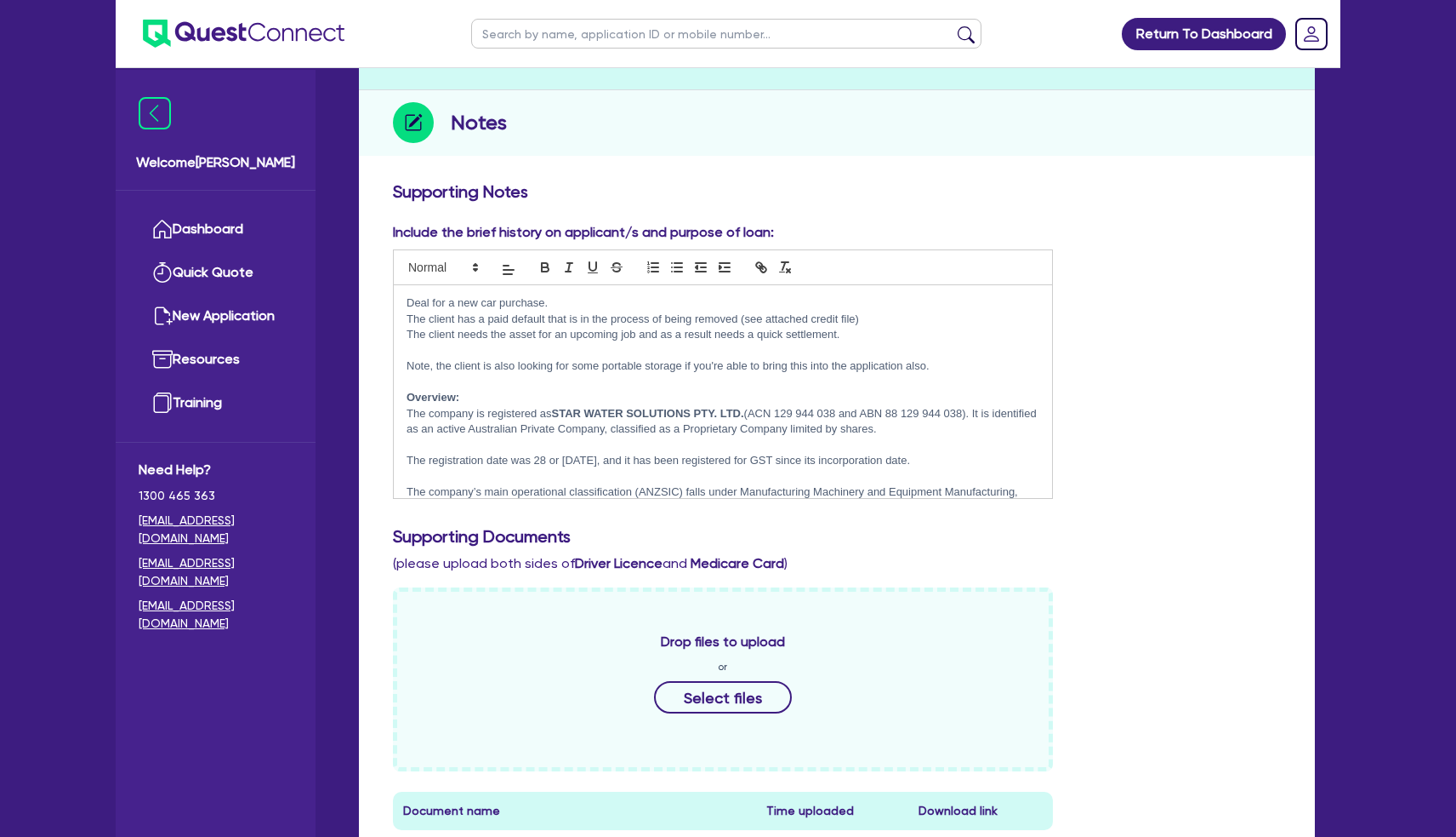
click at [949, 358] on p "Note, the client is also looking for some portable storage if you're able to br…" at bounding box center [723, 366] width 633 height 16
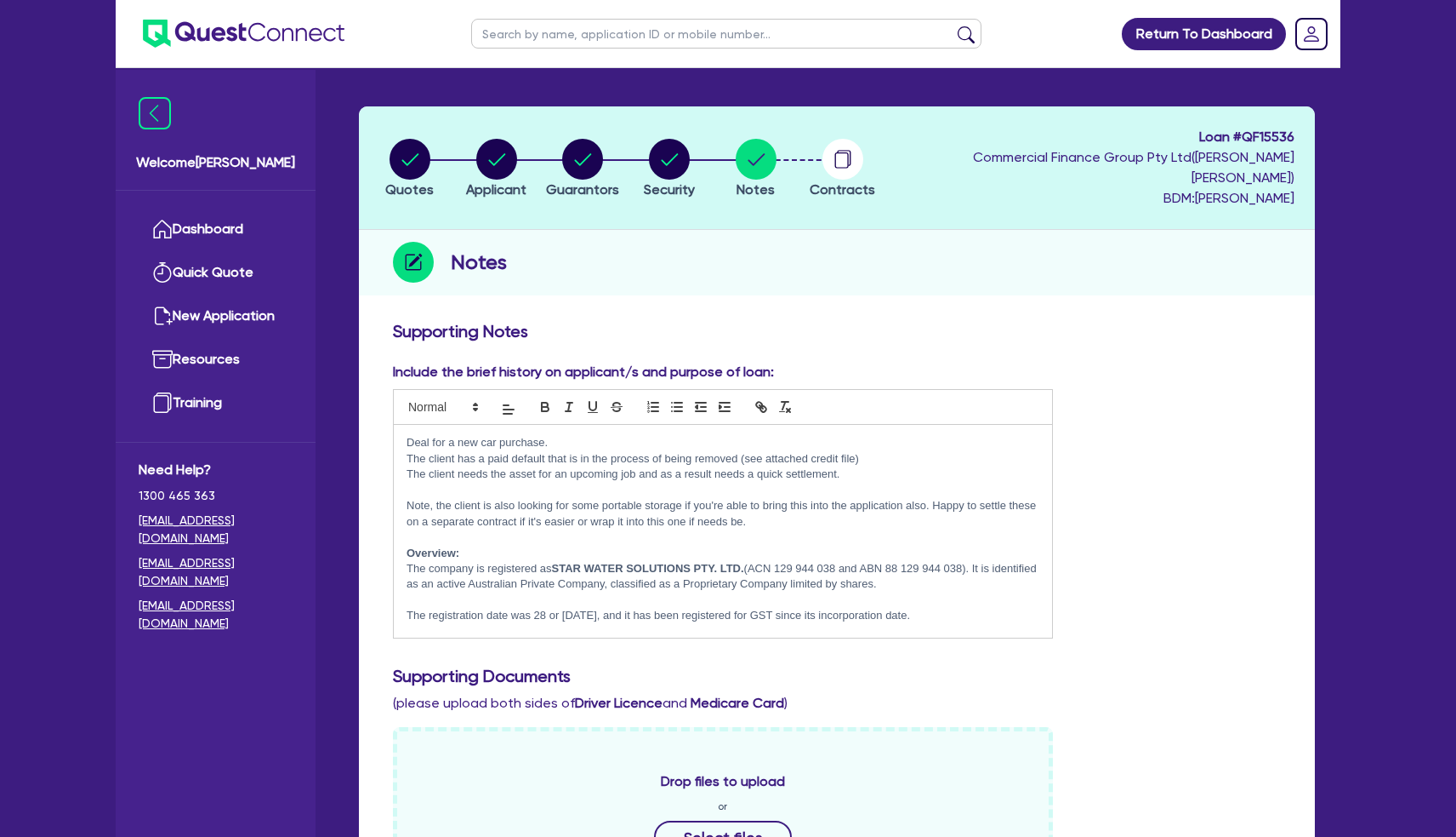
click at [851, 483] on p at bounding box center [723, 491] width 633 height 16
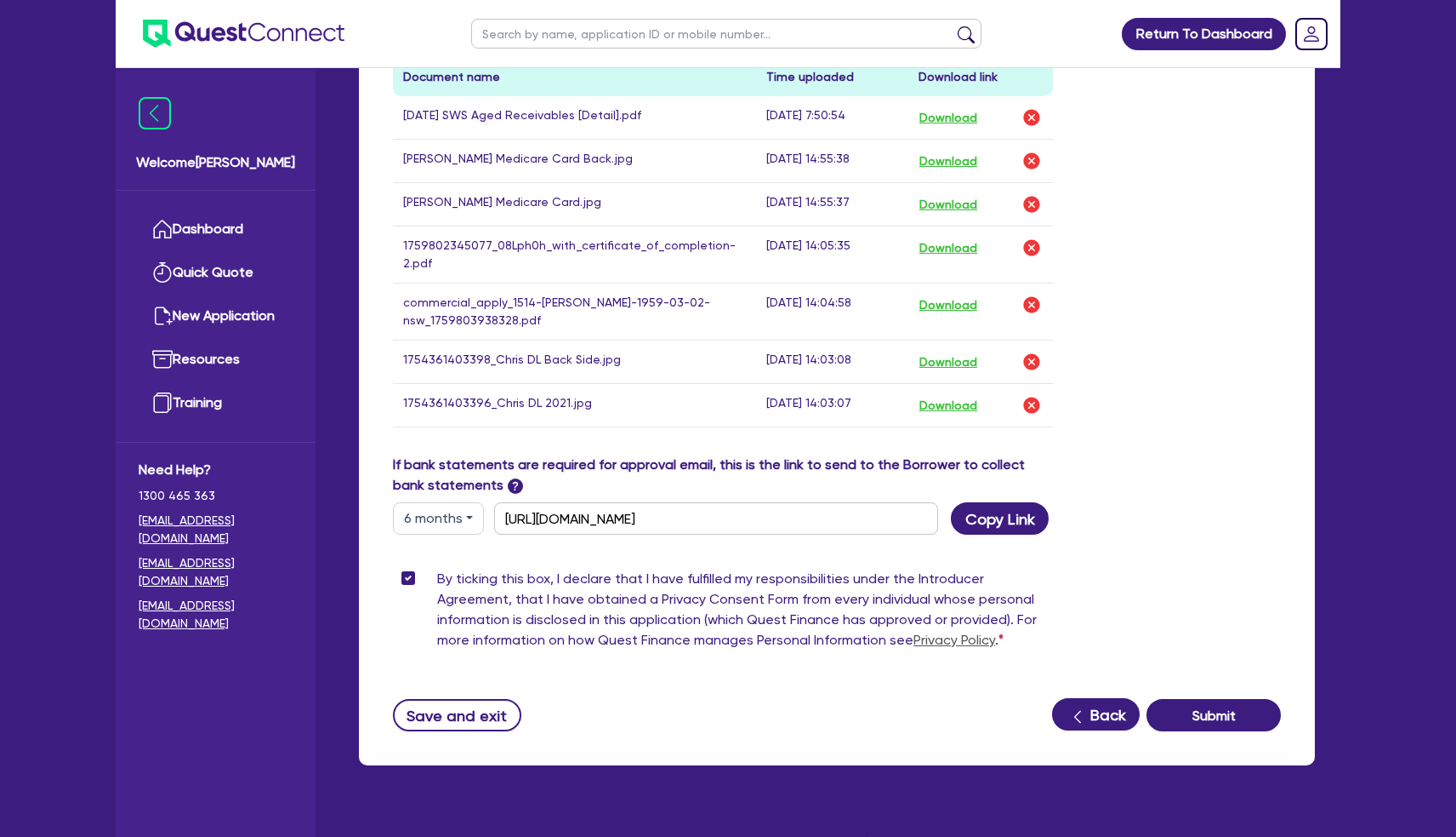
scroll to position [920, 0]
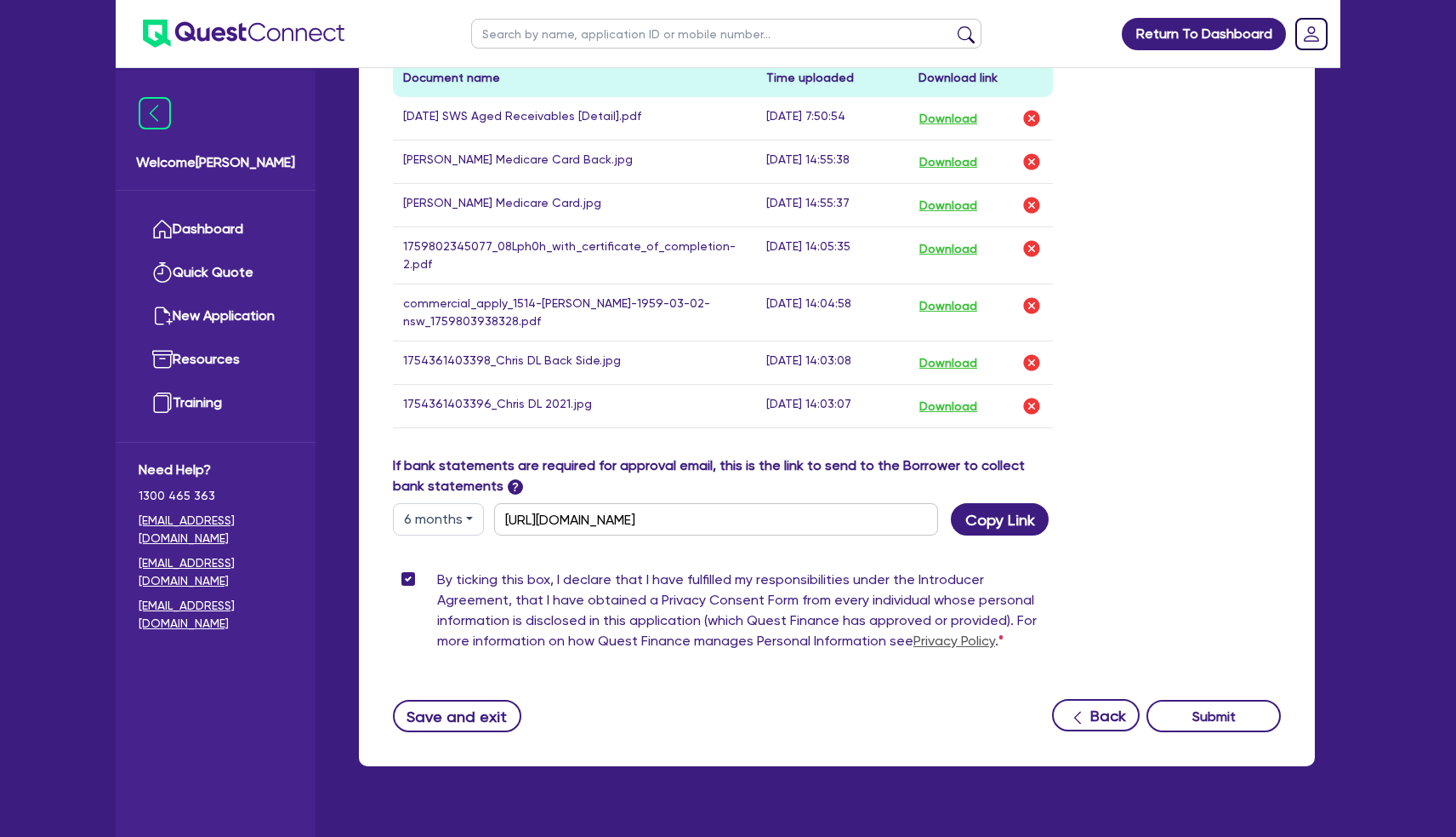
click at [1234, 700] on button "Submit" at bounding box center [1213, 716] width 134 height 33
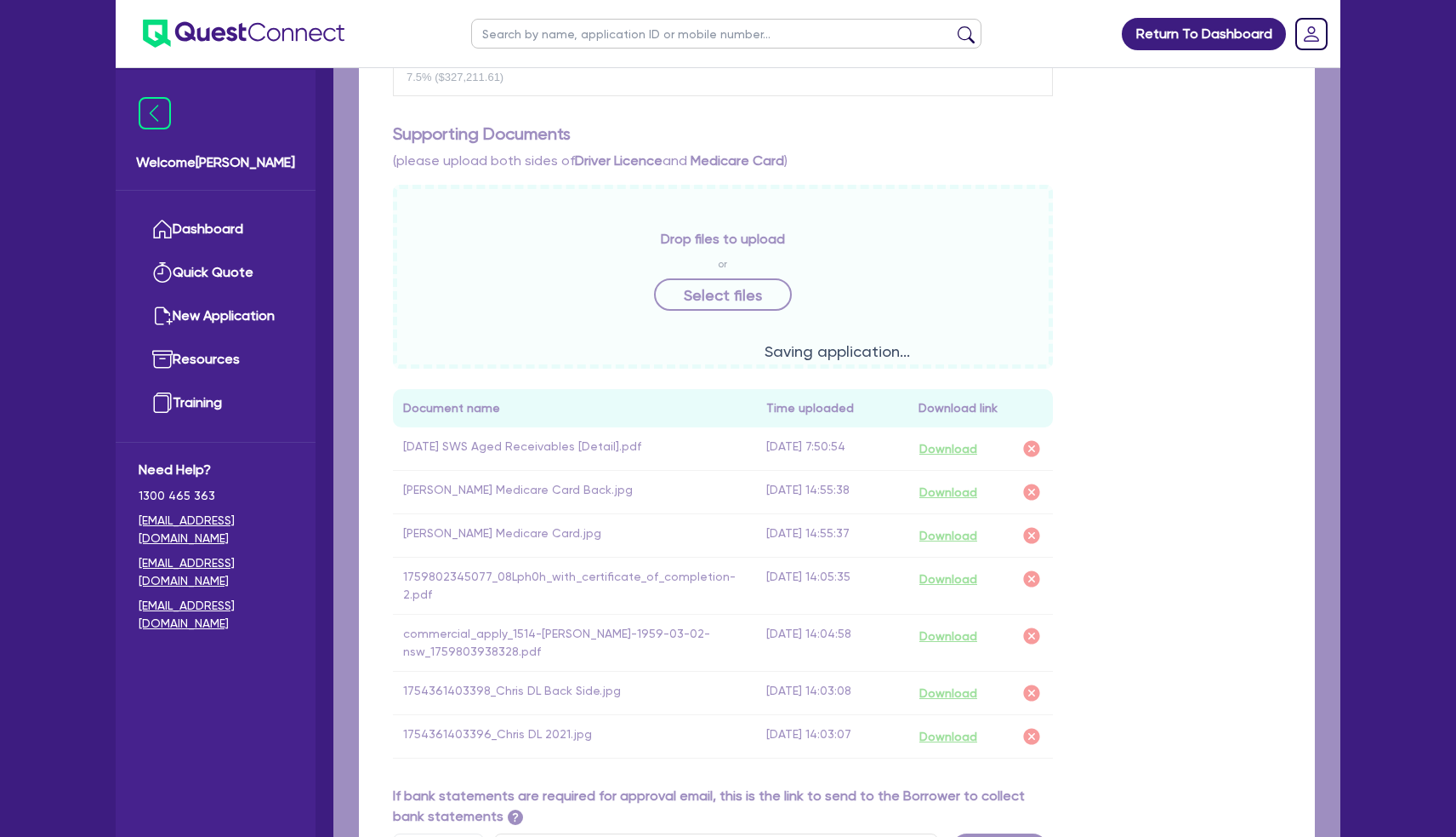
scroll to position [288, 0]
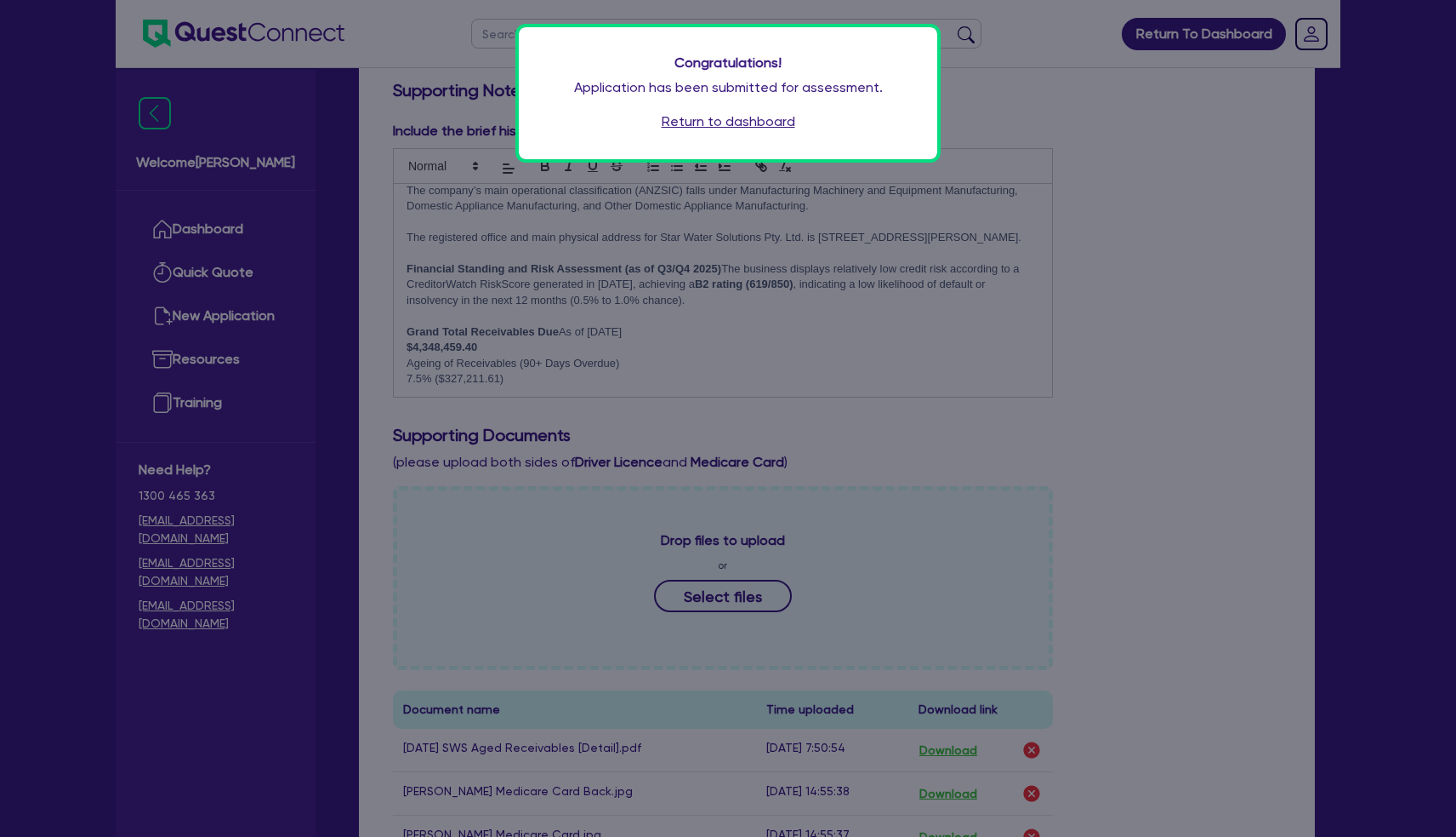
click at [720, 118] on link "Return to dashboard" at bounding box center [728, 121] width 133 height 21
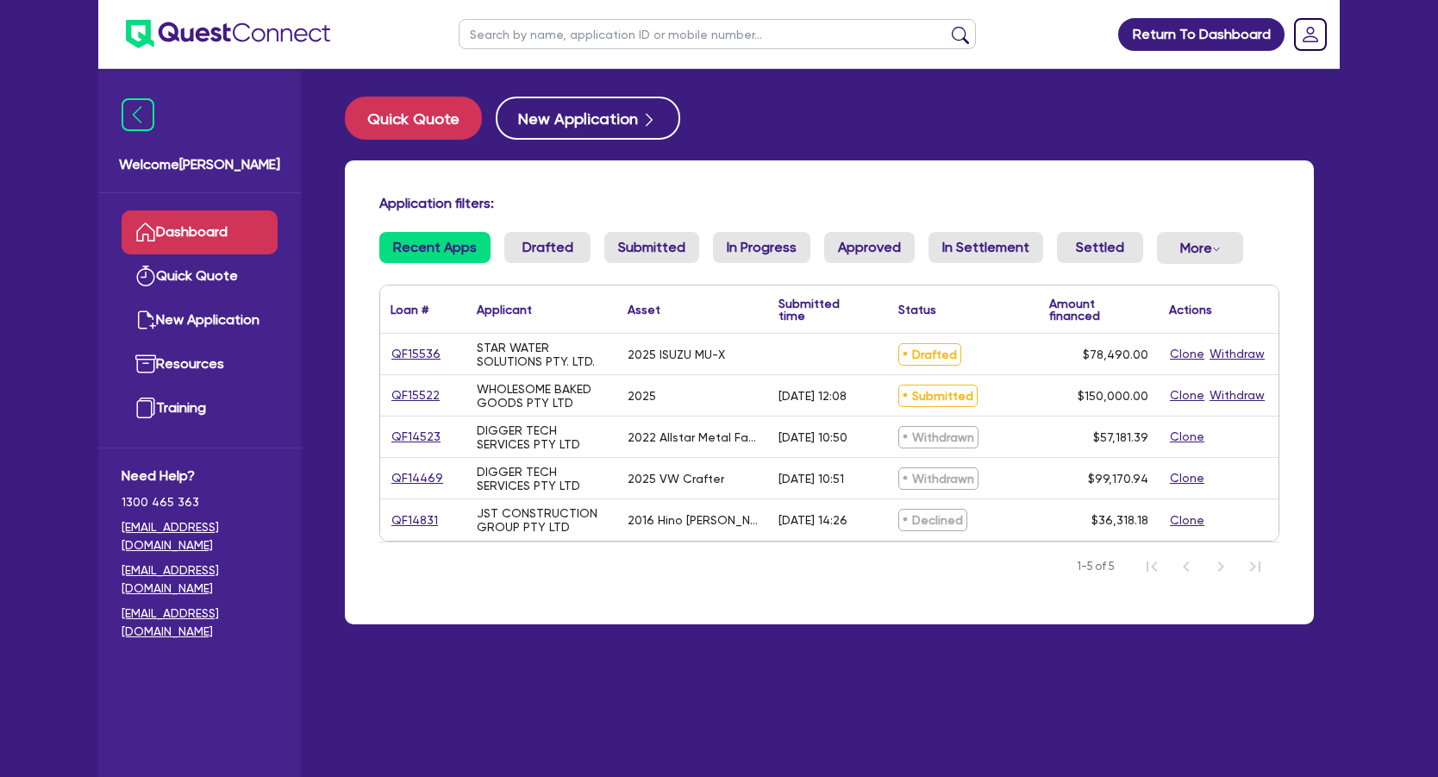
click at [424, 348] on link "QF15536" at bounding box center [416, 354] width 51 height 20
select select "Quest Finance - Own Book"
select select "CARS_AND_LIGHT_TRUCKS"
select select "VANS_AND_UTES"
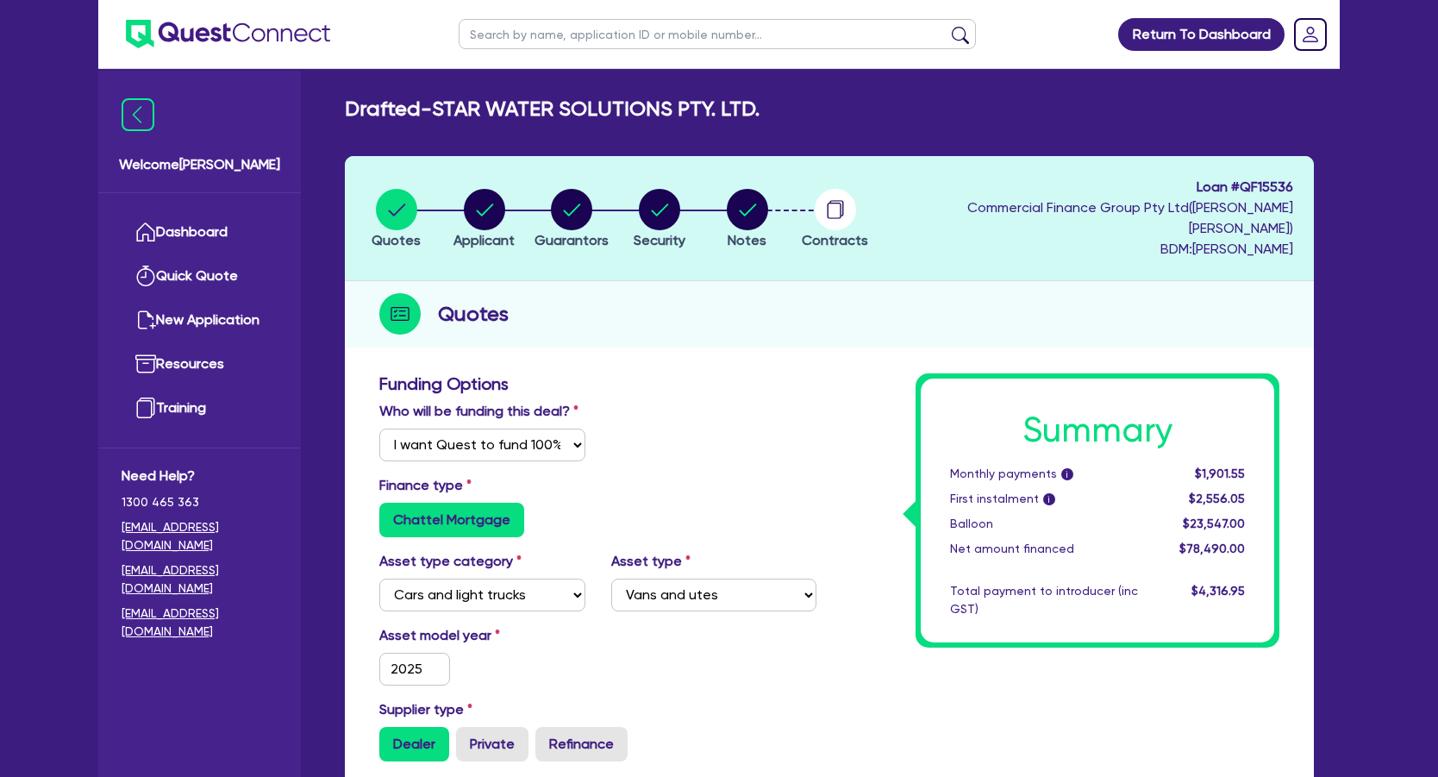
scroll to position [75, 0]
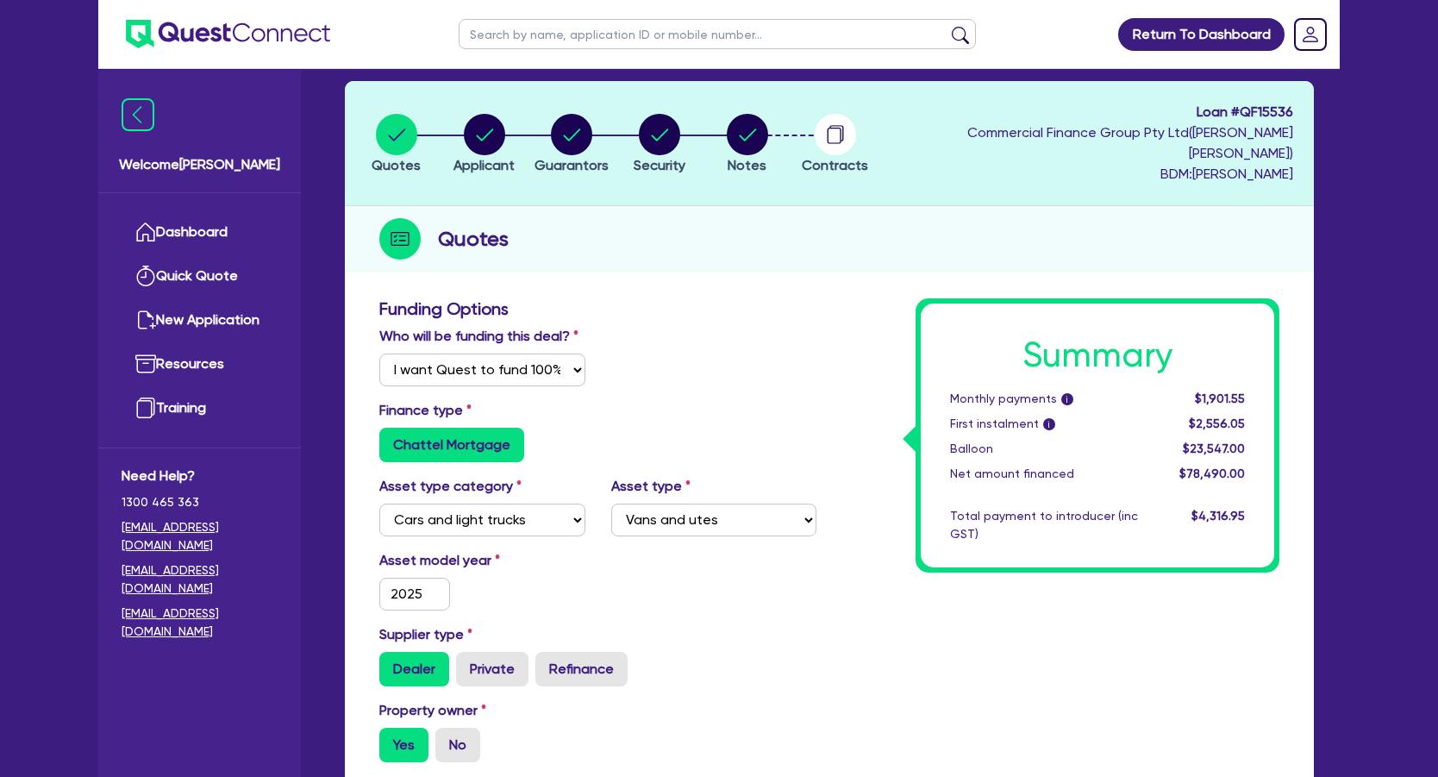
click at [761, 132] on circle "button" at bounding box center [747, 134] width 41 height 41
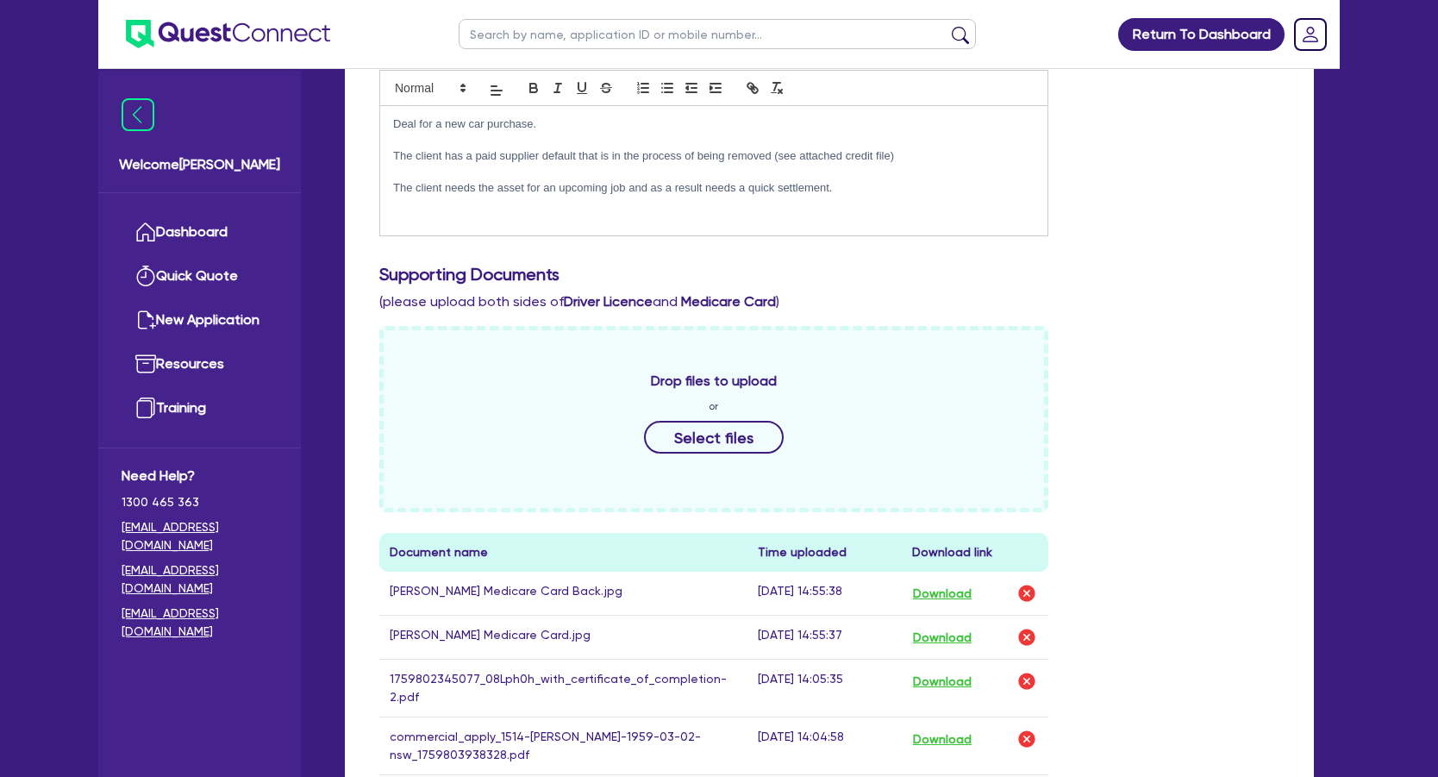
scroll to position [576, 0]
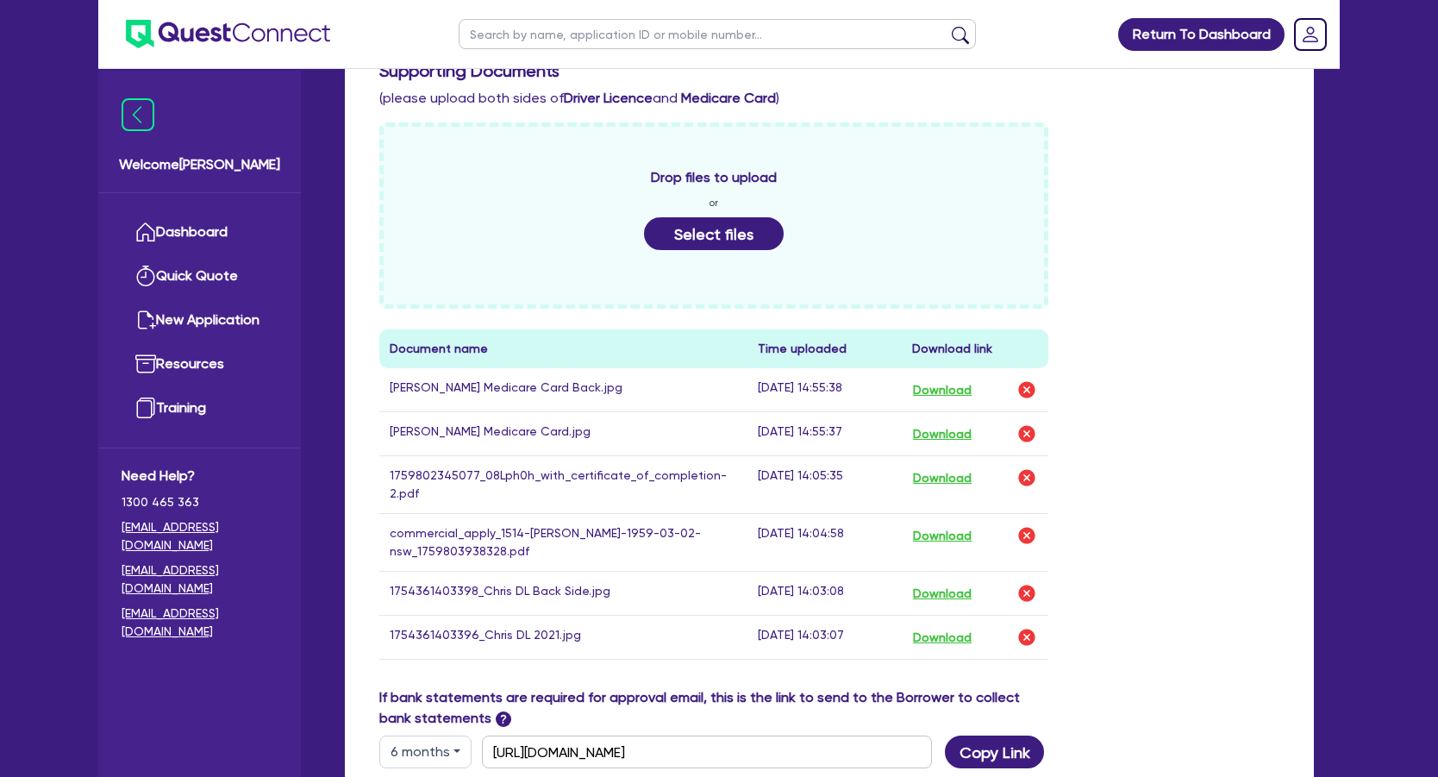
click at [696, 217] on button "Select files" at bounding box center [714, 233] width 140 height 33
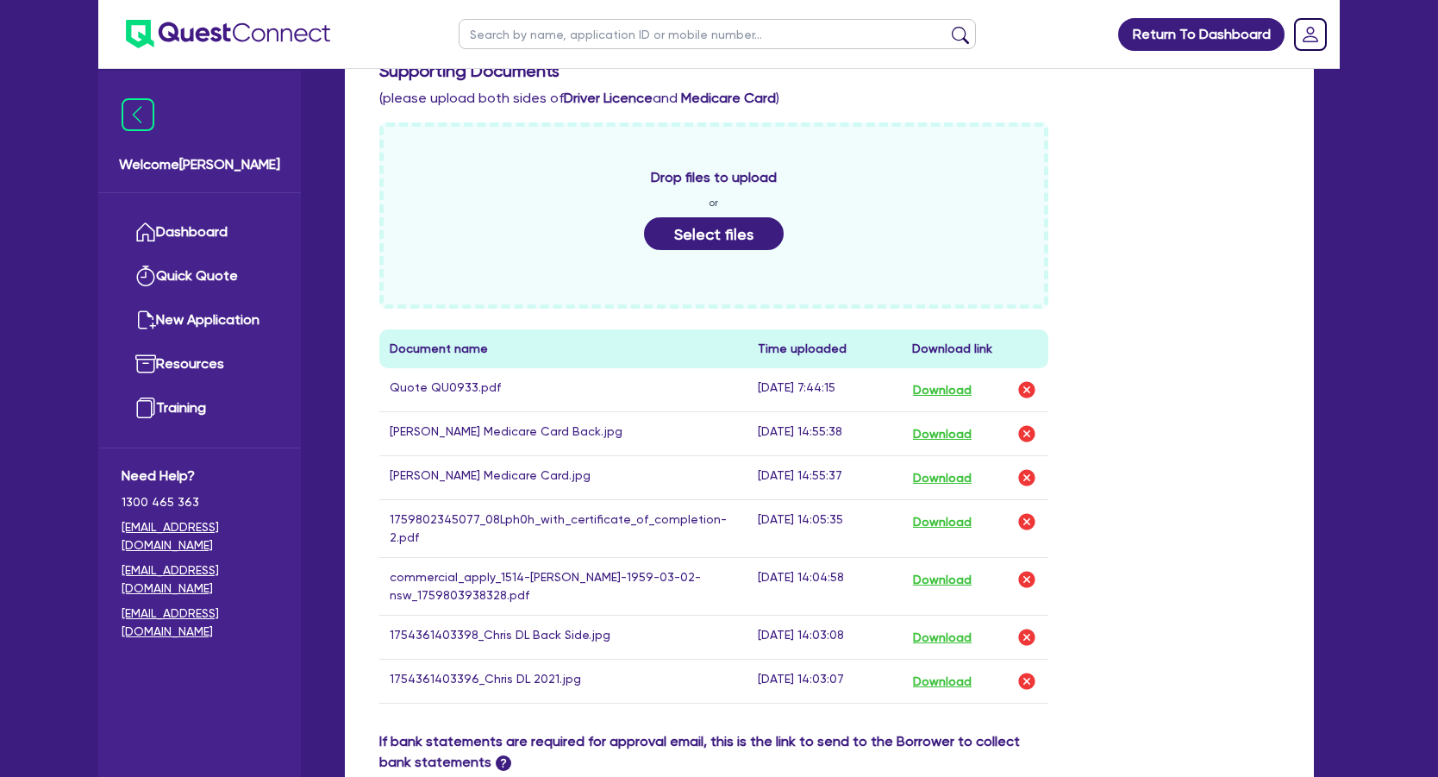
click at [693, 219] on button "Select files" at bounding box center [714, 233] width 140 height 33
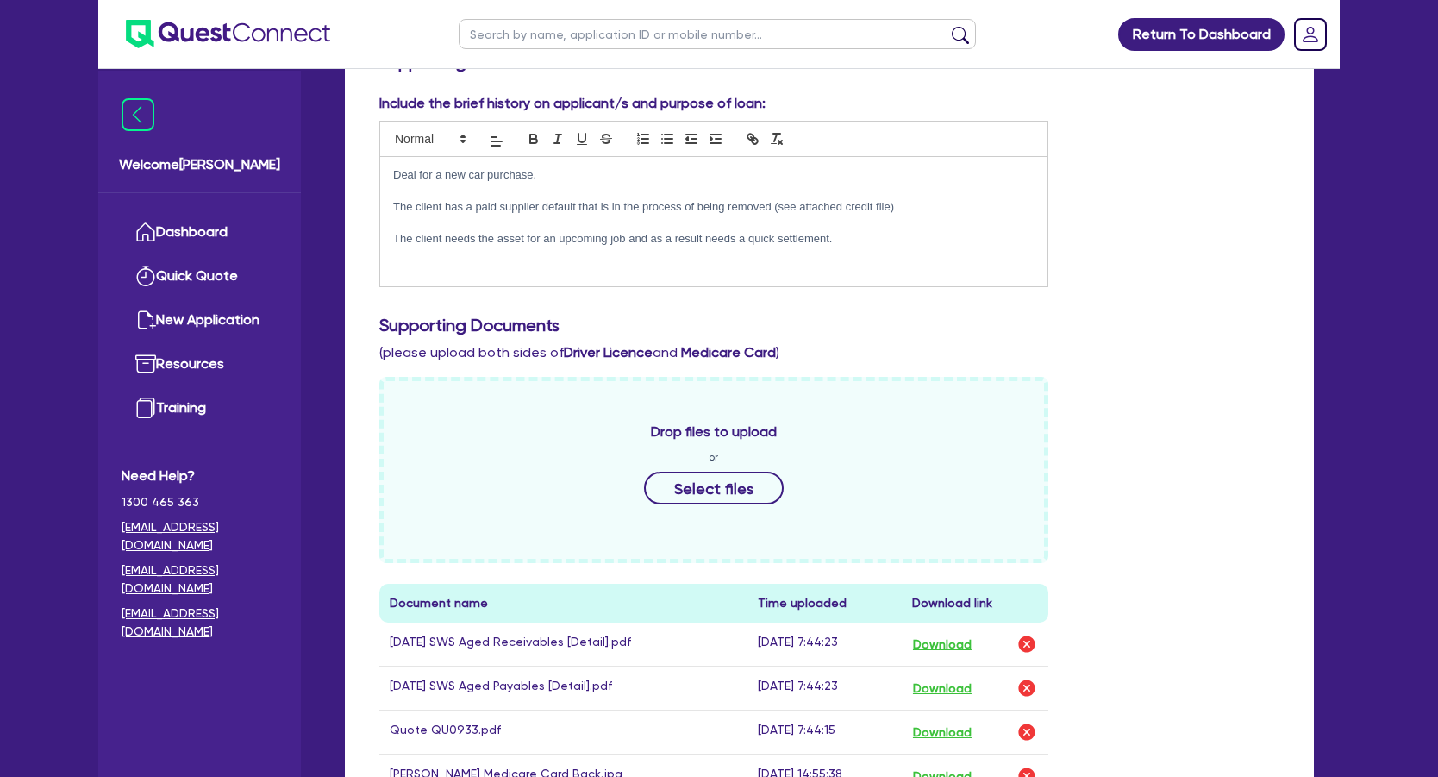
scroll to position [310, 0]
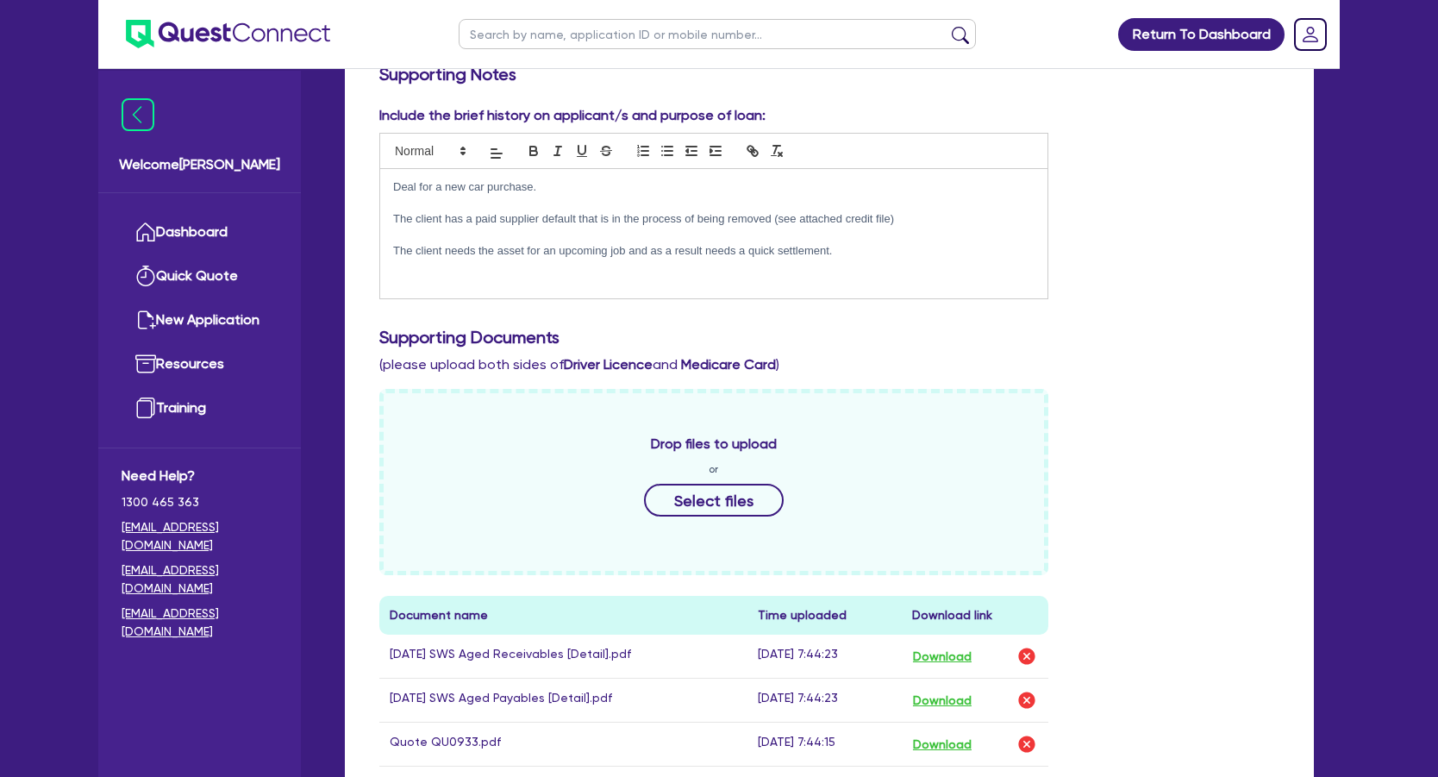
click at [830, 257] on div "Deal for a new car purchase. The client has a paid supplier default that is in …" at bounding box center [713, 233] width 667 height 129
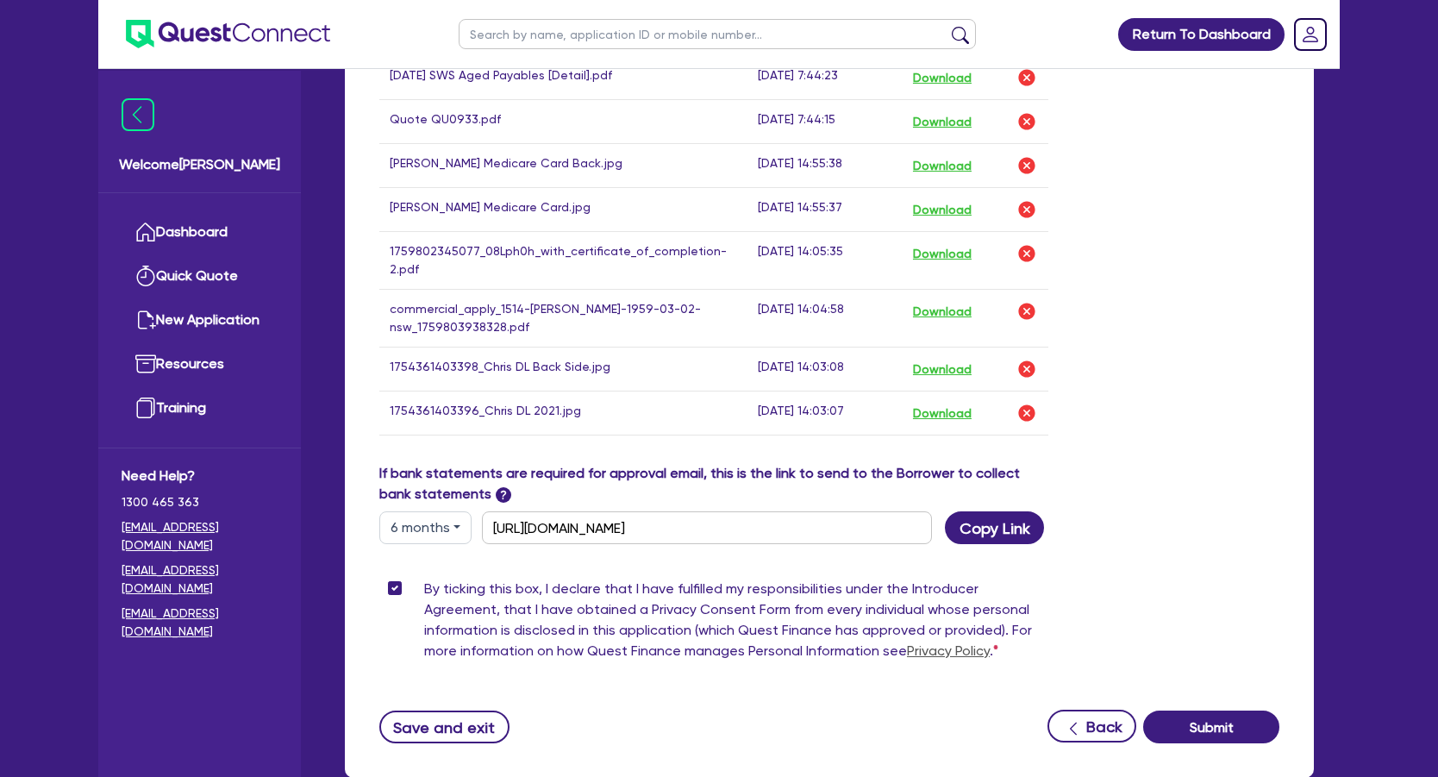
scroll to position [988, 0]
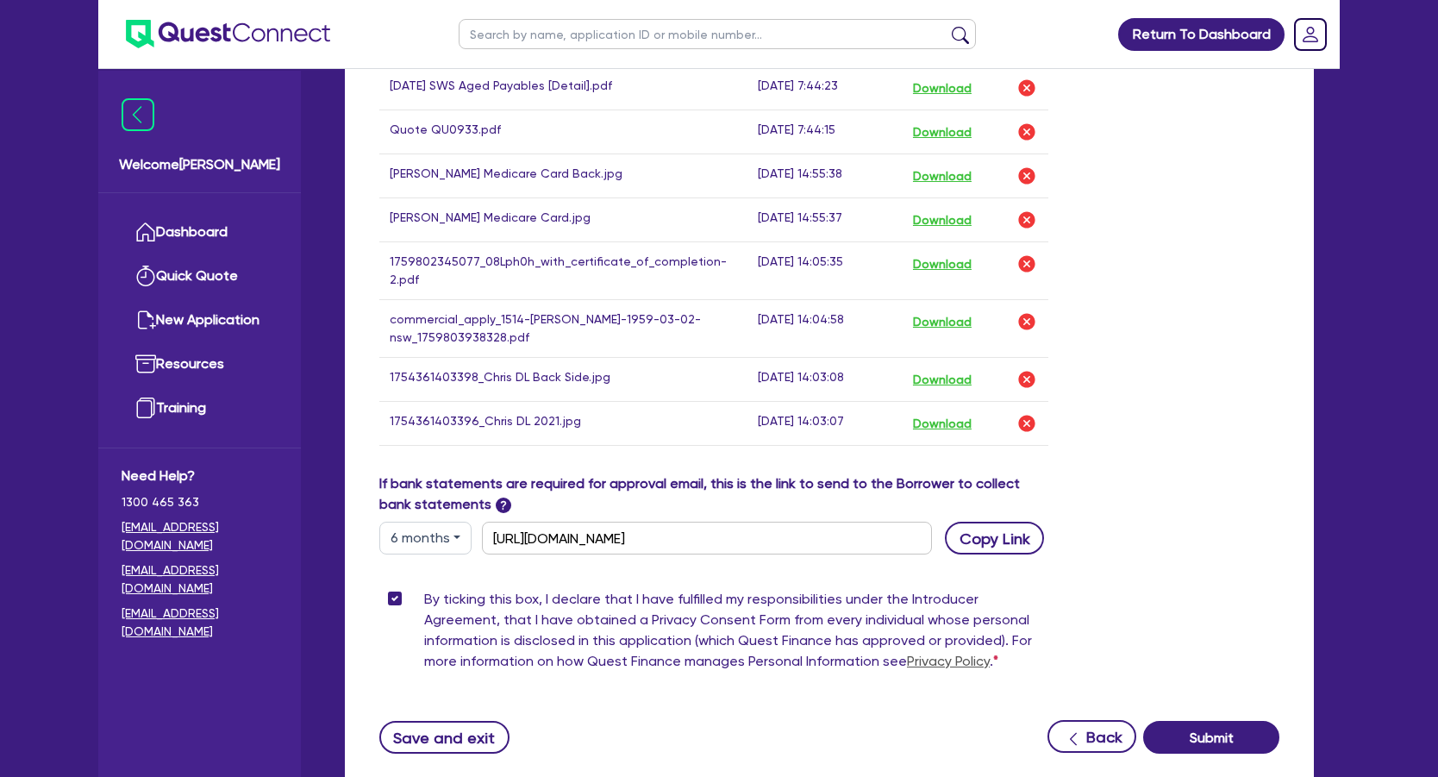
click at [1018, 522] on button "Copy Link" at bounding box center [994, 538] width 99 height 33
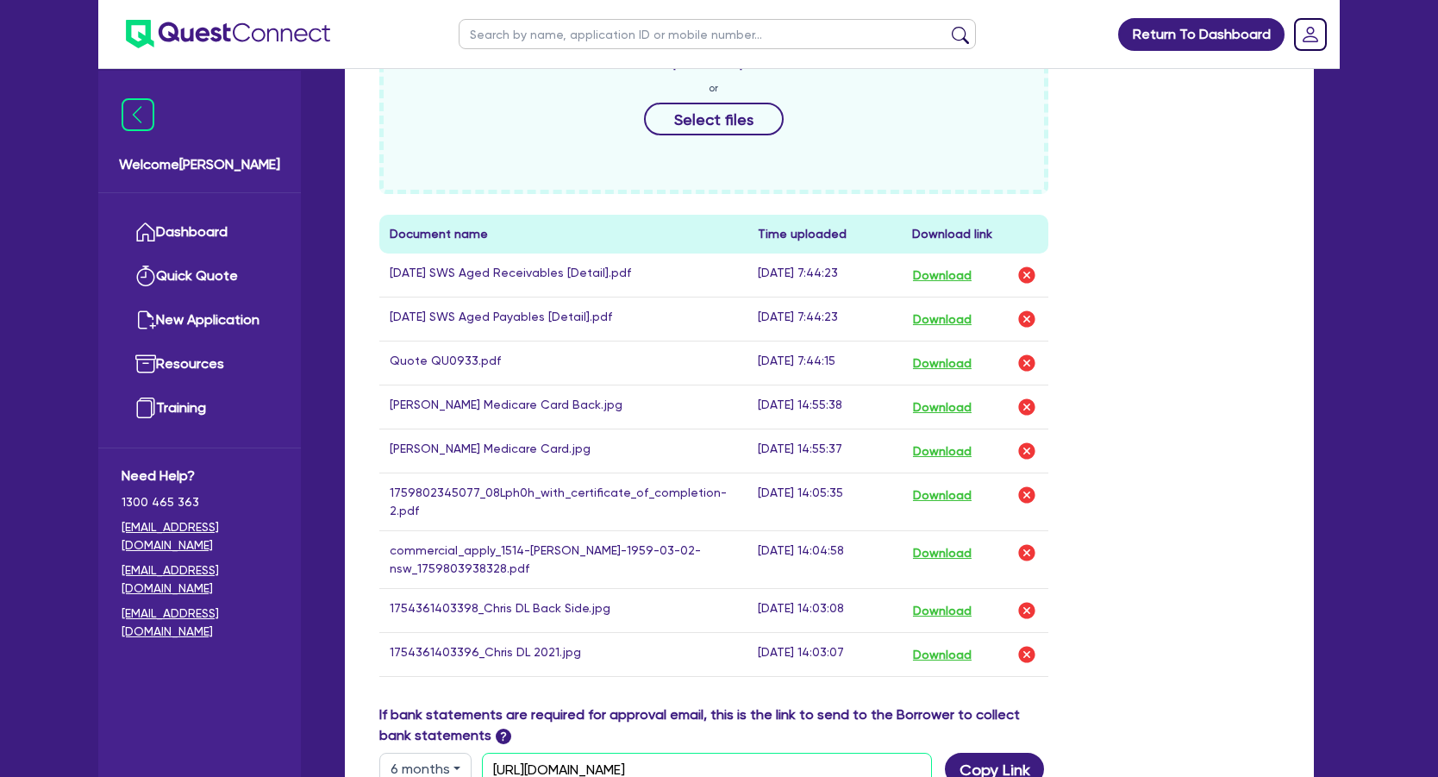
scroll to position [758, 0]
click at [1006, 752] on button "Copy Link" at bounding box center [994, 768] width 99 height 33
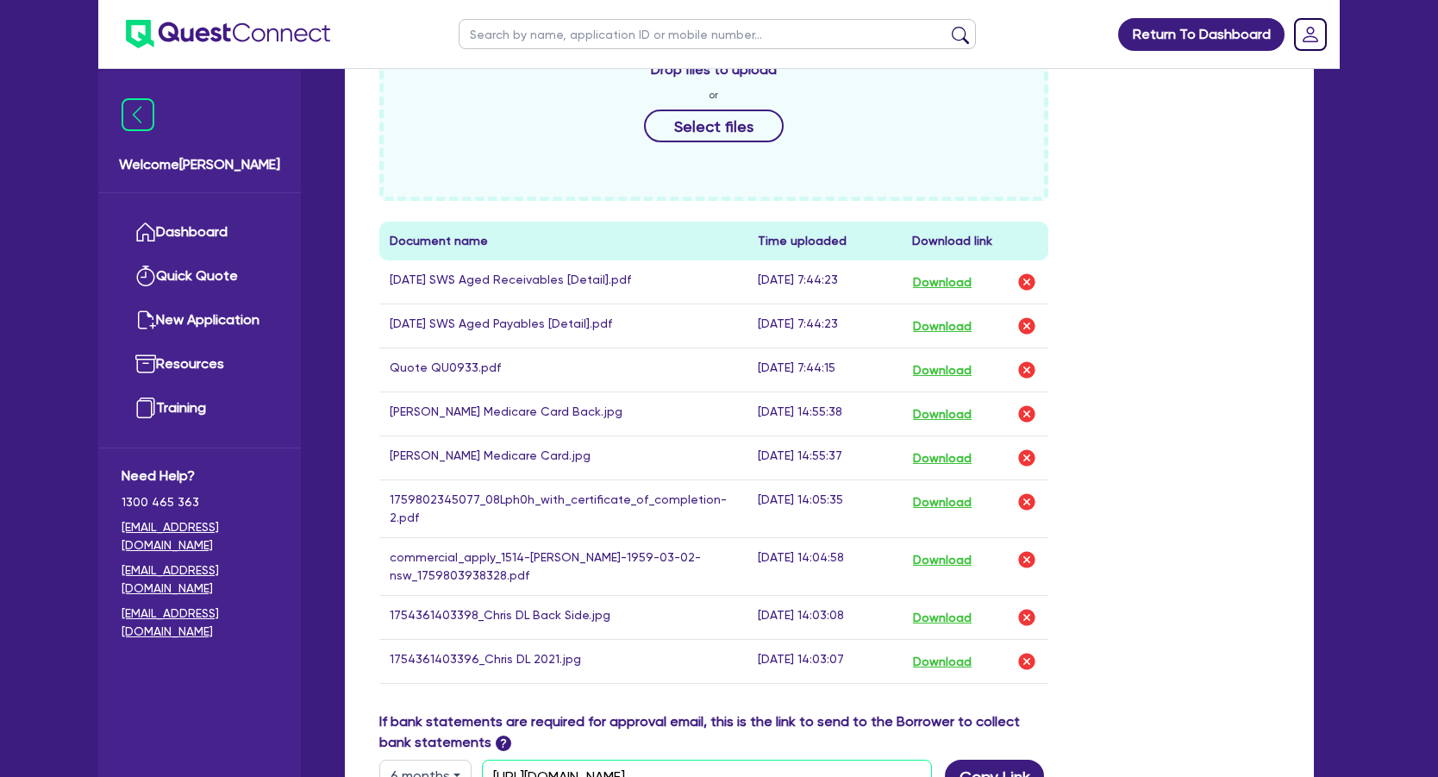
scroll to position [1006, 0]
